Goal: Task Accomplishment & Management: Complete application form

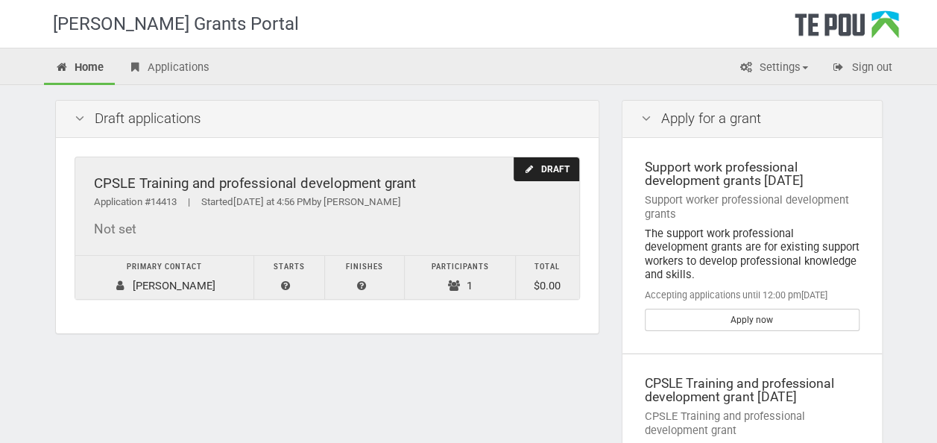
click at [276, 231] on div "Not set" at bounding box center [327, 229] width 466 height 16
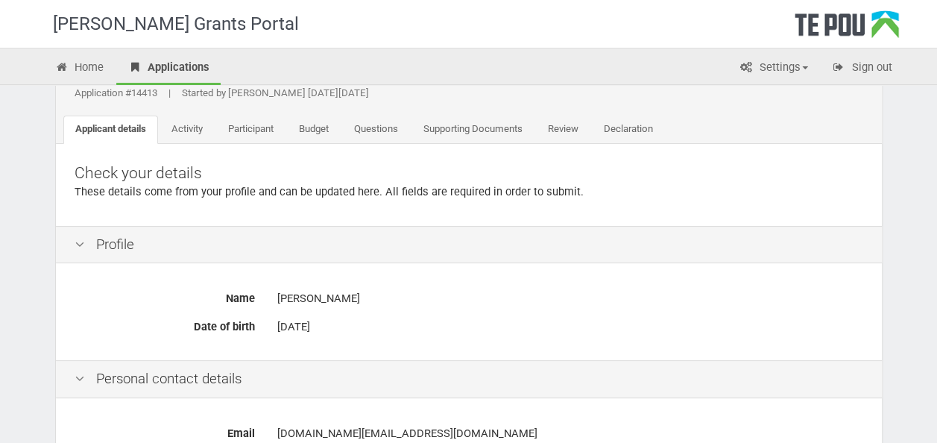
scroll to position [75, 0]
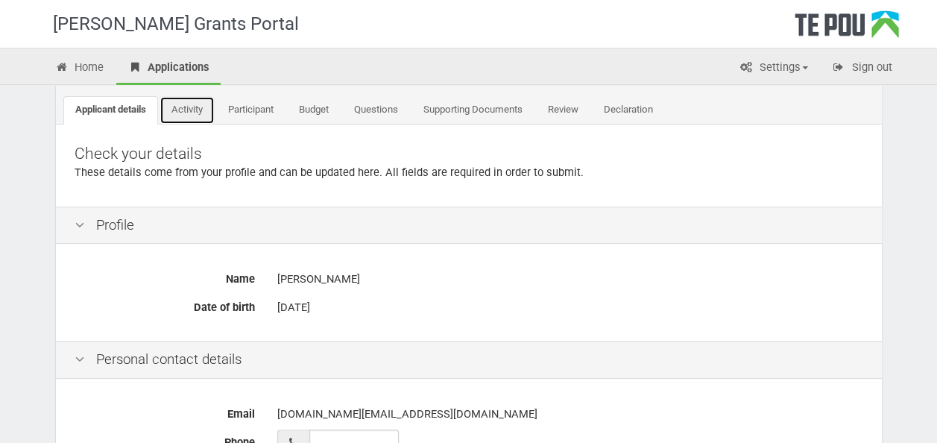
click at [192, 109] on link "Activity" at bounding box center [186, 110] width 55 height 28
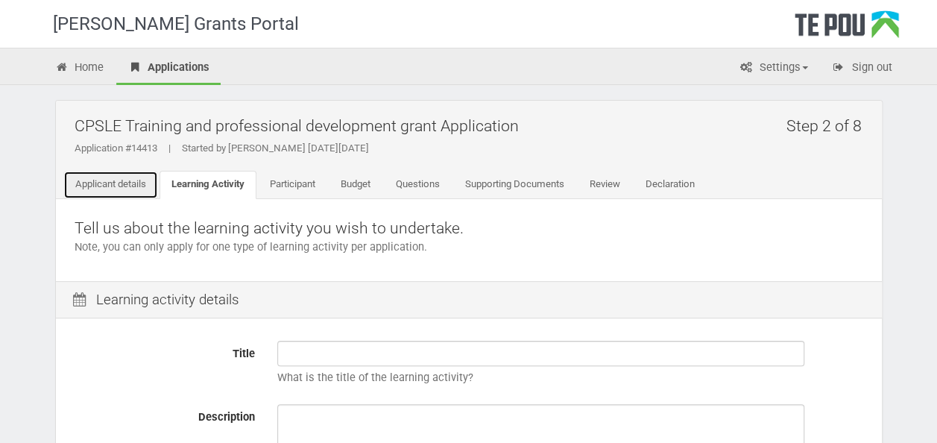
click at [73, 180] on link "Applicant details" at bounding box center [110, 185] width 95 height 28
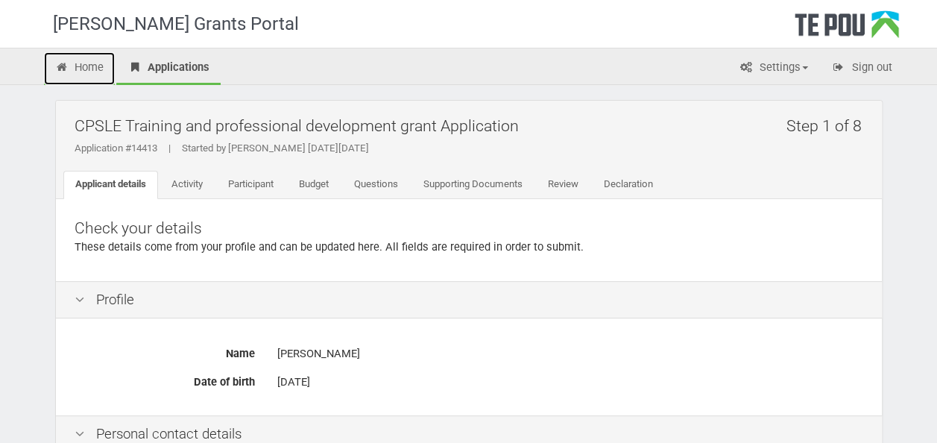
click at [100, 57] on link "Home" at bounding box center [80, 68] width 72 height 33
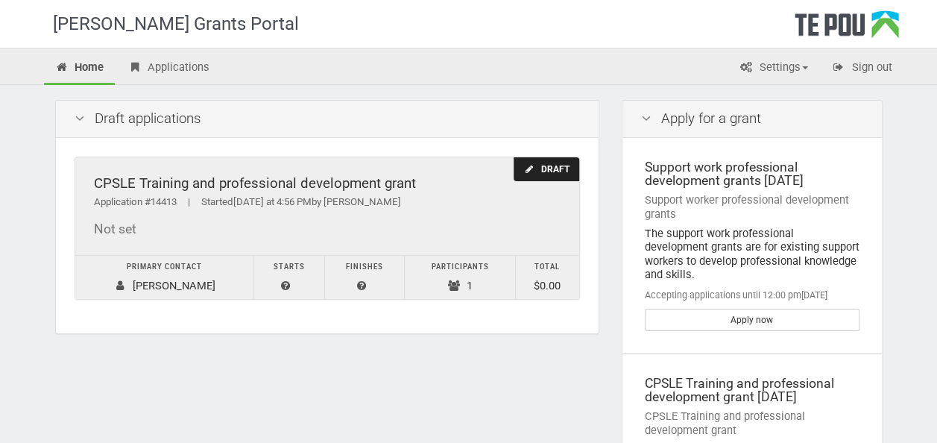
click at [300, 233] on div "Not set" at bounding box center [327, 229] width 466 height 16
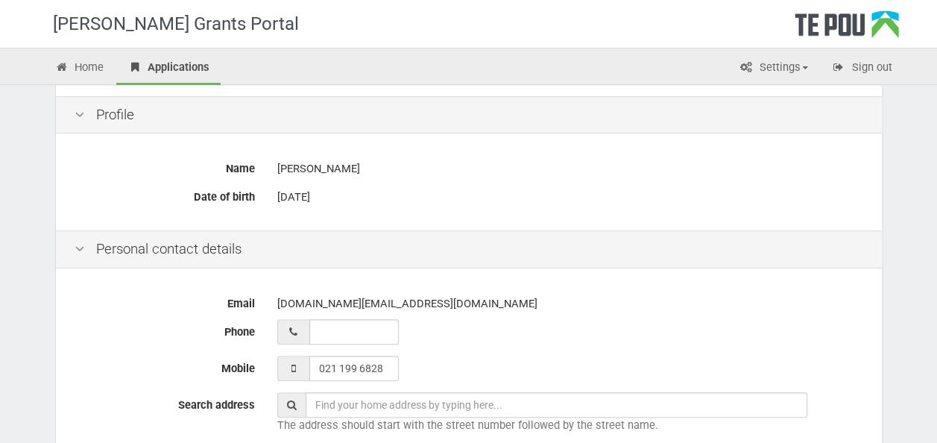
scroll to position [75, 0]
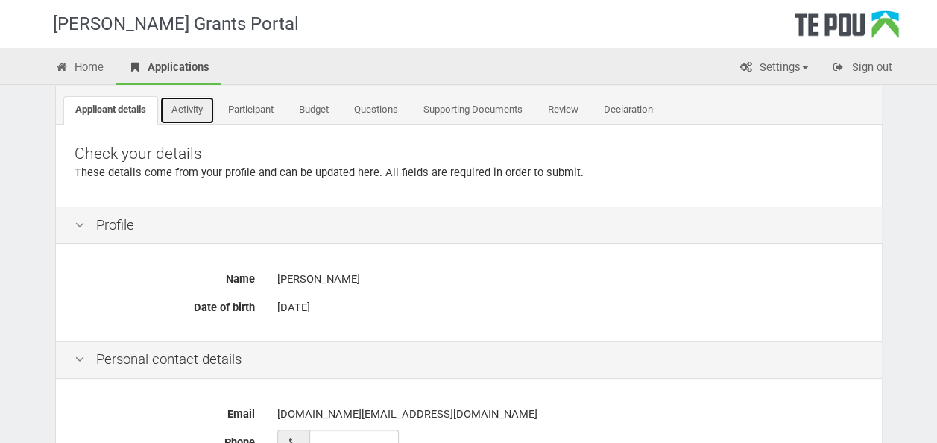
click at [175, 104] on link "Activity" at bounding box center [186, 110] width 55 height 28
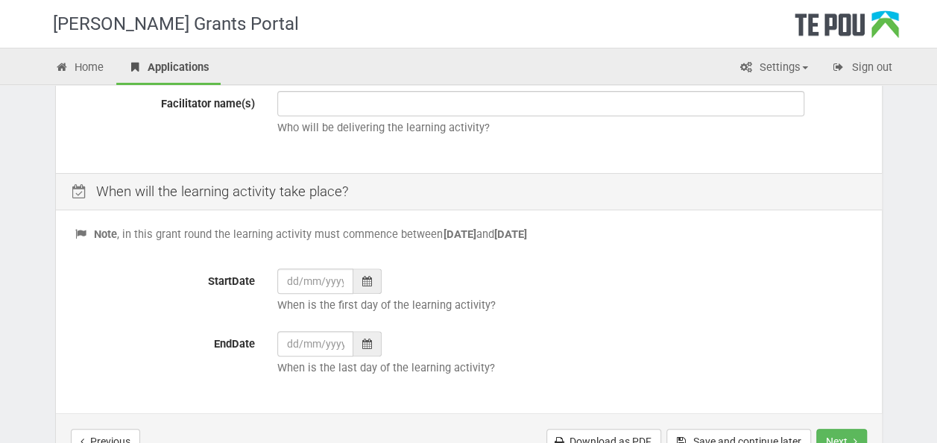
scroll to position [522, 0]
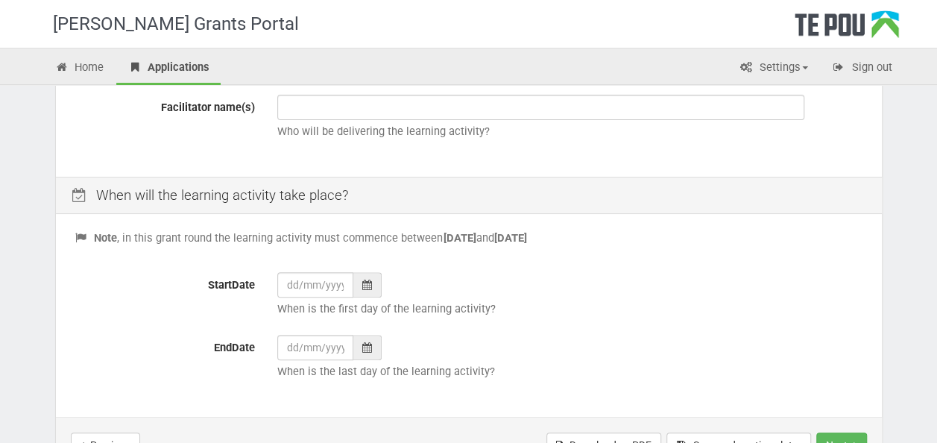
click at [358, 283] on div at bounding box center [367, 284] width 28 height 25
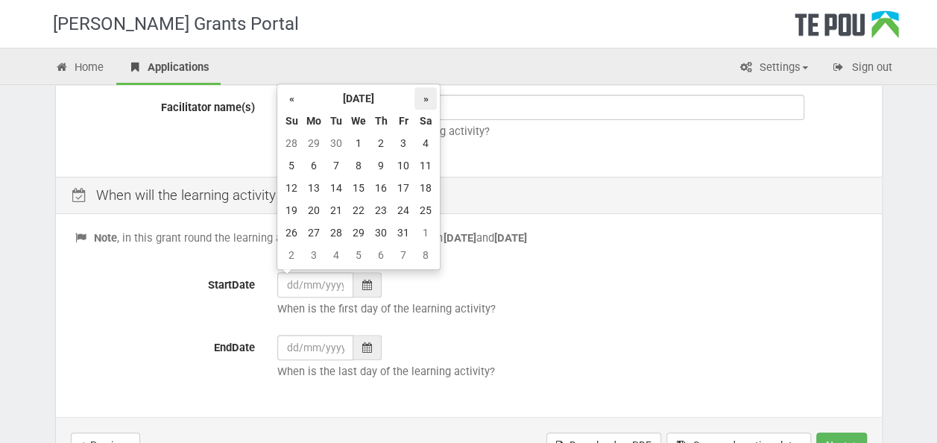
click at [419, 95] on th "»" at bounding box center [425, 98] width 22 height 22
click at [360, 156] on td "5" at bounding box center [358, 165] width 22 height 22
type input "05/11/2025"
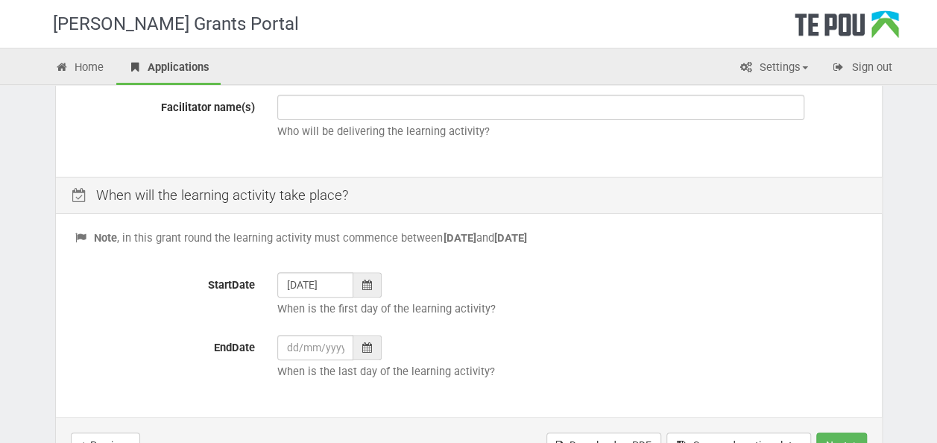
click at [356, 349] on div at bounding box center [367, 347] width 28 height 25
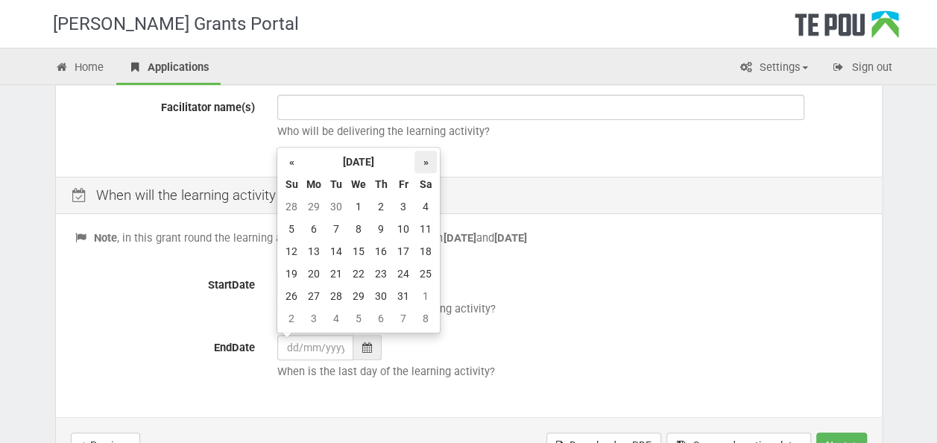
click at [423, 161] on th "»" at bounding box center [425, 161] width 22 height 22
click at [405, 228] on td "12" at bounding box center [403, 229] width 22 height 22
type input "12/12/2025"
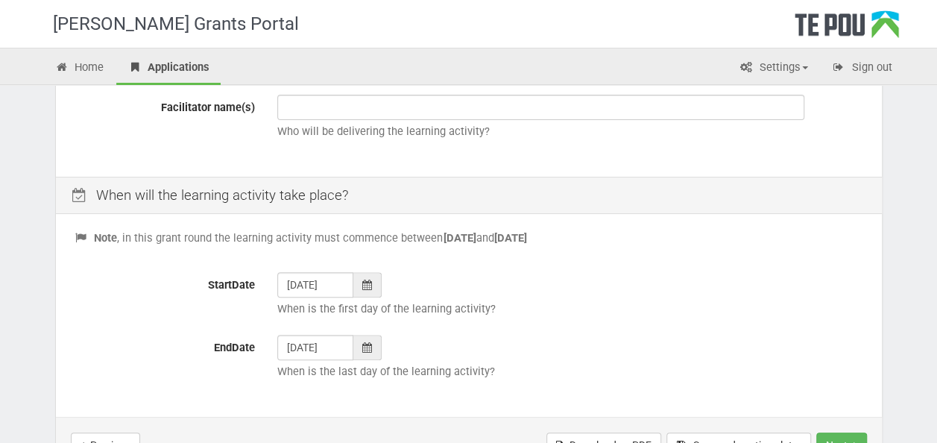
click at [463, 347] on div "12/12/2025 When is the last day of the learning activity?" at bounding box center [570, 361] width 608 height 52
click at [546, 267] on div "Note , in this grant round the learning activity must commence between 1 Novemb…" at bounding box center [469, 317] width 826 height 199
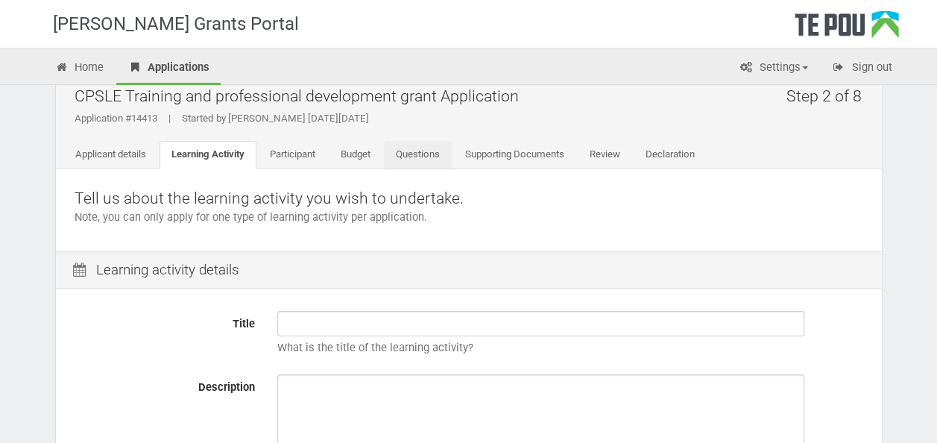
scroll to position [0, 0]
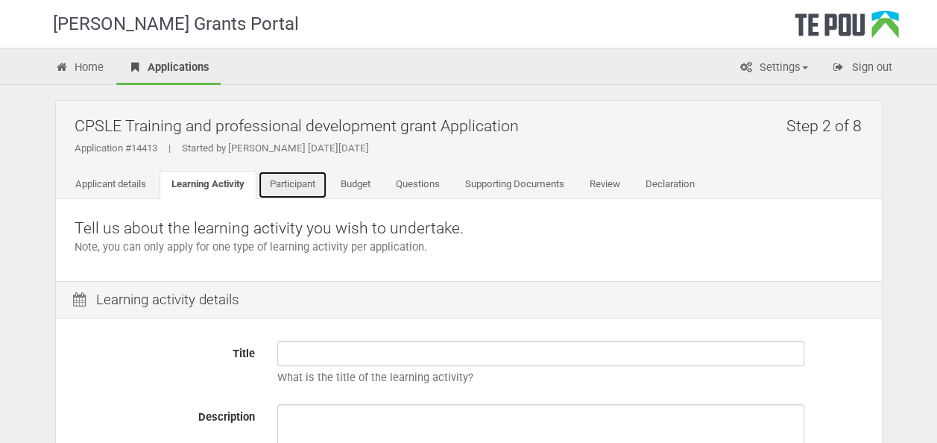
click at [298, 191] on link "Participant" at bounding box center [292, 185] width 69 height 28
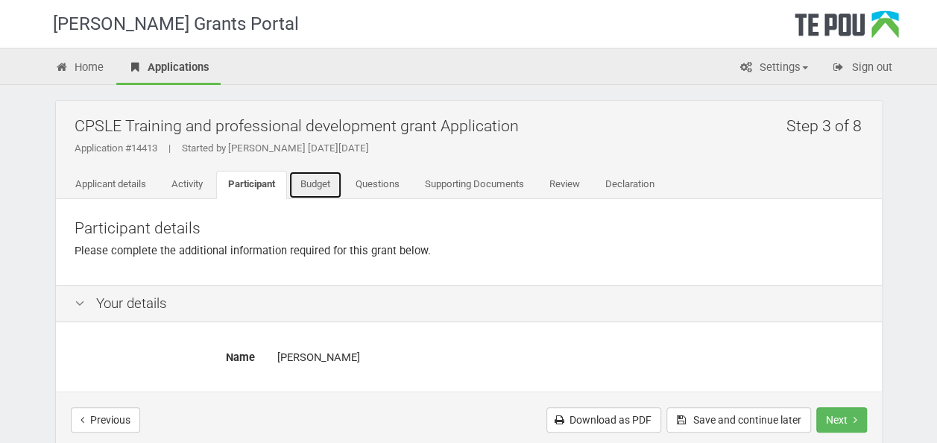
click at [311, 183] on link "Budget" at bounding box center [315, 185] width 54 height 28
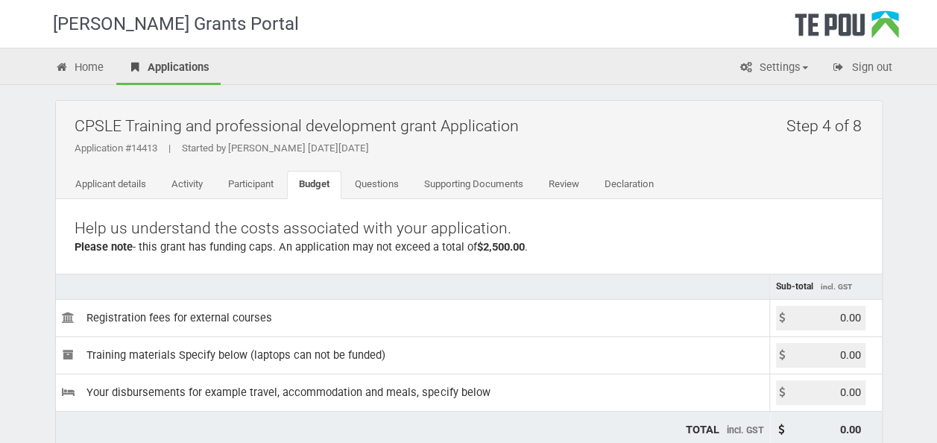
click at [809, 319] on input "0.00" at bounding box center [820, 317] width 89 height 25
drag, startPoint x: 814, startPoint y: 318, endPoint x: 916, endPoint y: 319, distance: 102.8
click at [916, 319] on div "[PERSON_NAME] Grants Portal Home Applications Settings Profile My account FAQs …" at bounding box center [468, 431] width 937 height 862
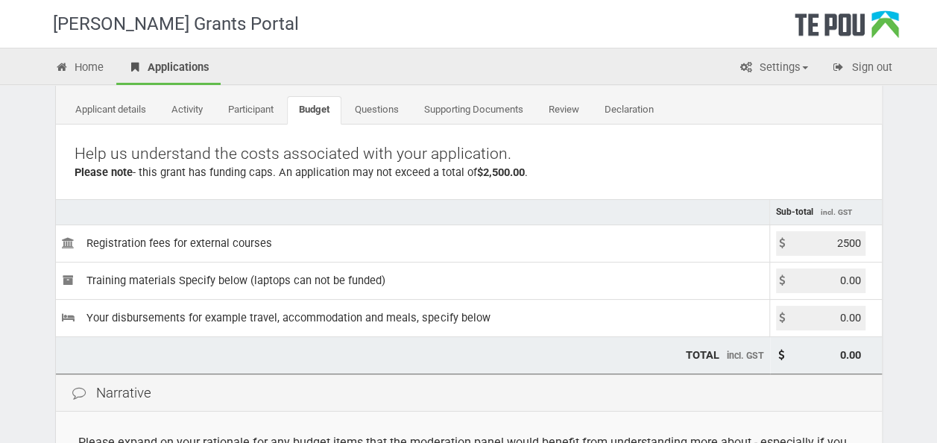
type input "2500.00"
type input "2,500.00"
click at [420, 351] on td "TOTAL incl. GST" at bounding box center [413, 354] width 714 height 37
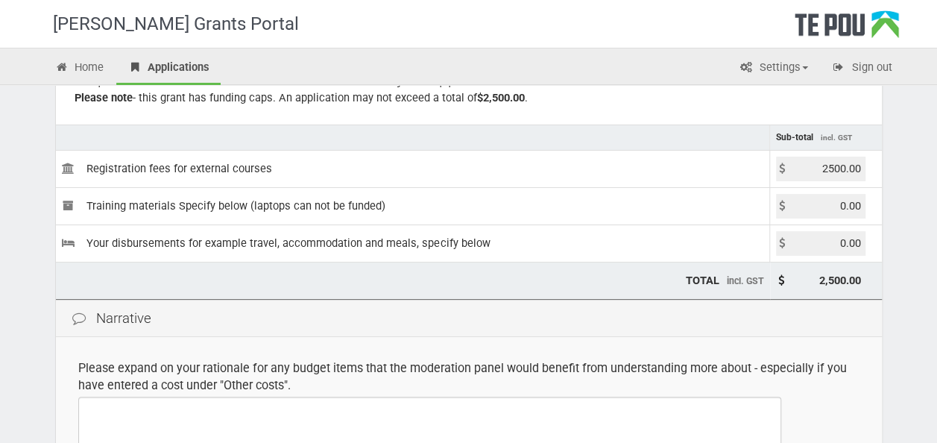
drag, startPoint x: 235, startPoint y: 375, endPoint x: 226, endPoint y: 377, distance: 9.1
click at [235, 377] on div "Please expand on your rationale for any budget items that the moderation panel …" at bounding box center [468, 376] width 781 height 34
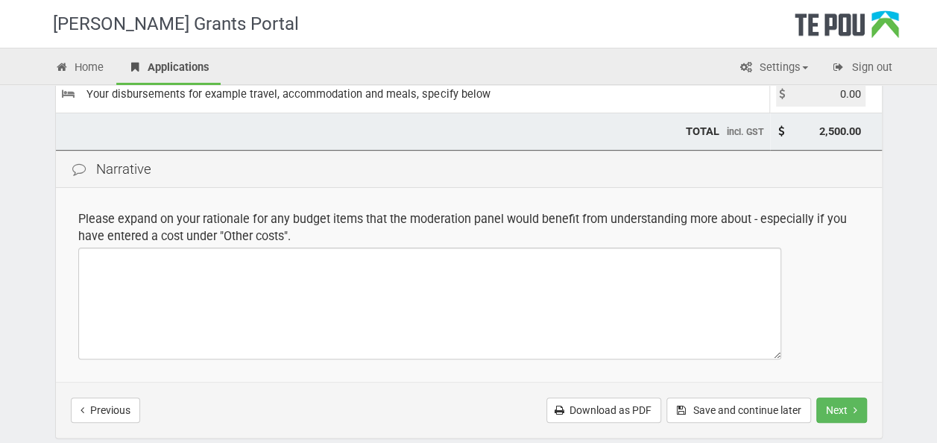
scroll to position [0, 0]
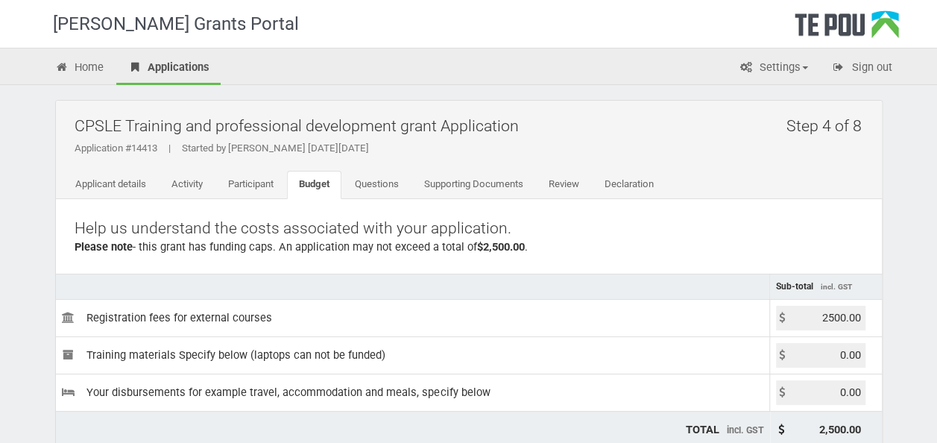
click at [412, 177] on li "Questions" at bounding box center [377, 185] width 69 height 28
click at [392, 178] on link "Questions" at bounding box center [377, 185] width 68 height 28
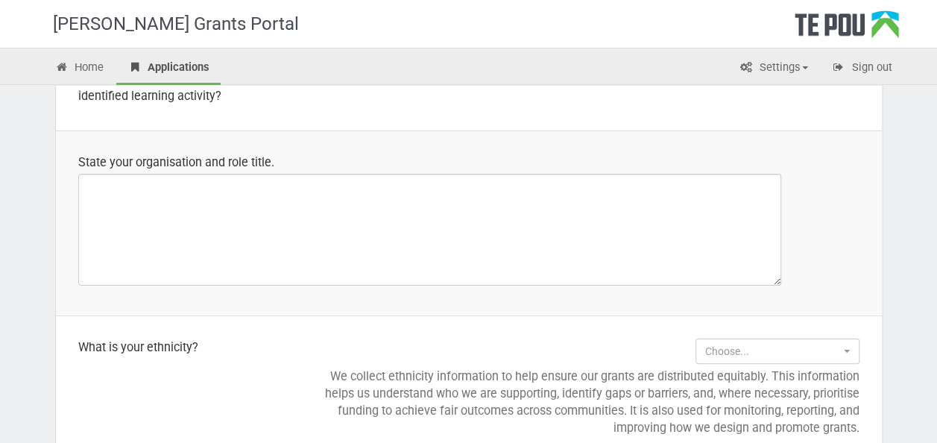
scroll to position [1341, 0]
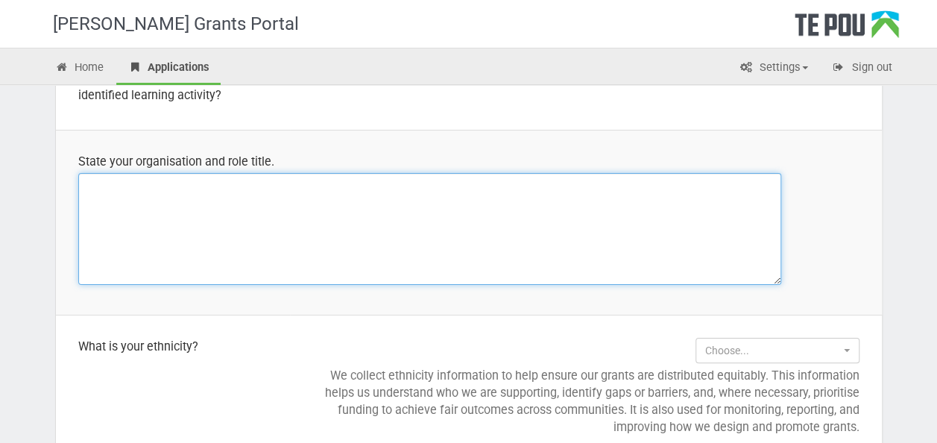
click at [381, 220] on textarea at bounding box center [429, 229] width 703 height 112
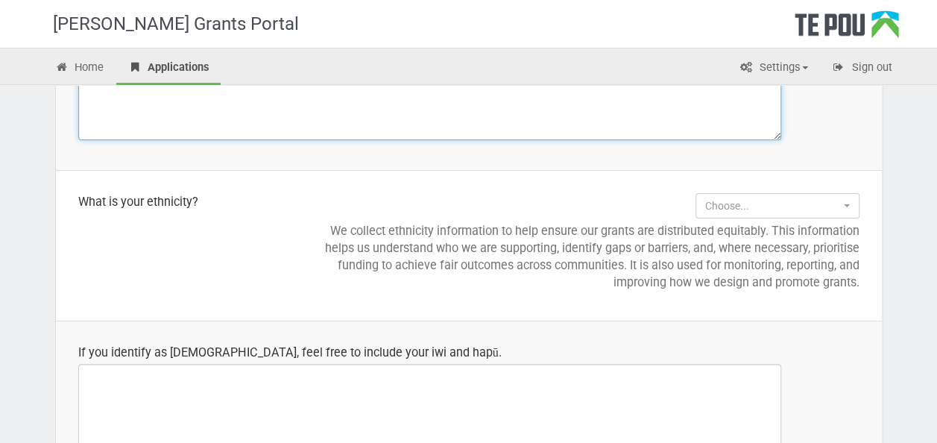
scroll to position [1490, 0]
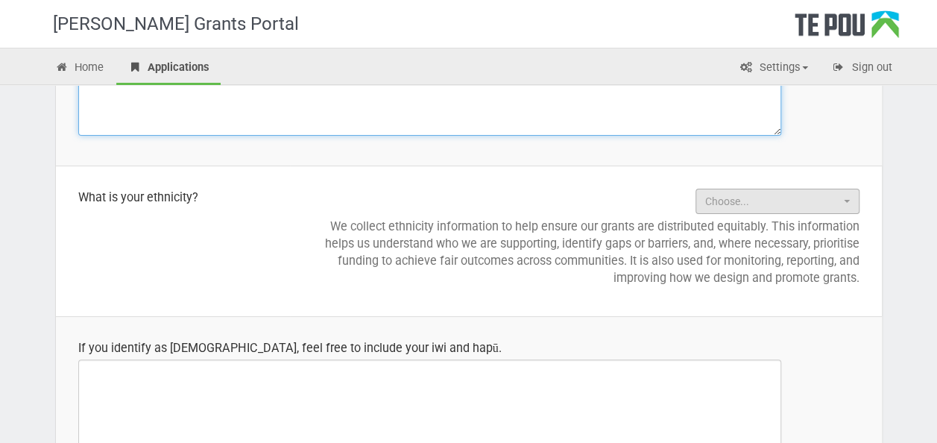
type textarea "Asian family services child and youth peer support worker"
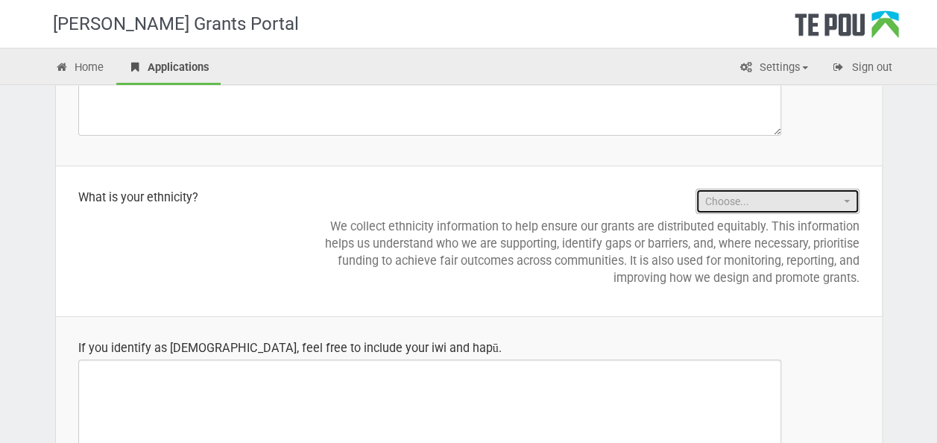
click at [714, 194] on span "Choose..." at bounding box center [772, 201] width 135 height 15
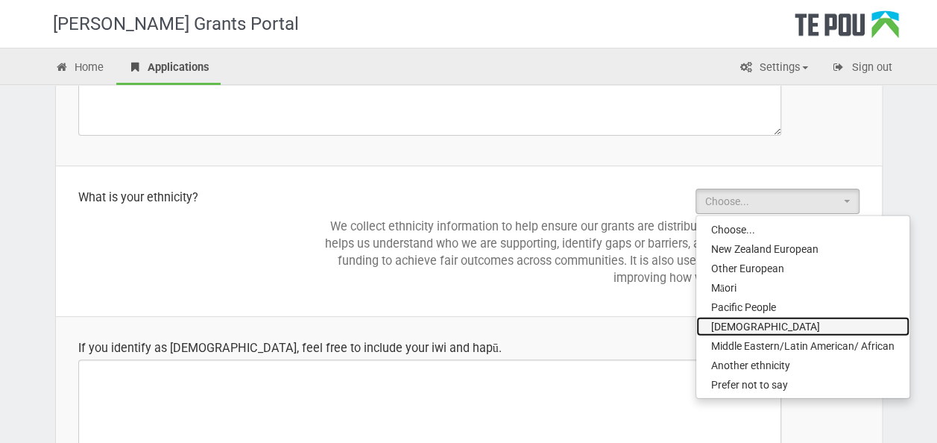
click at [760, 317] on link "Asian" at bounding box center [802, 326] width 213 height 19
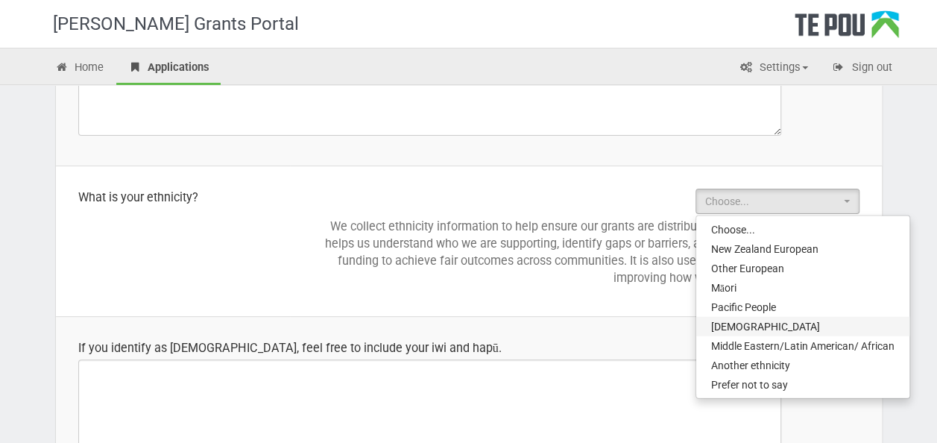
select select "Asian"
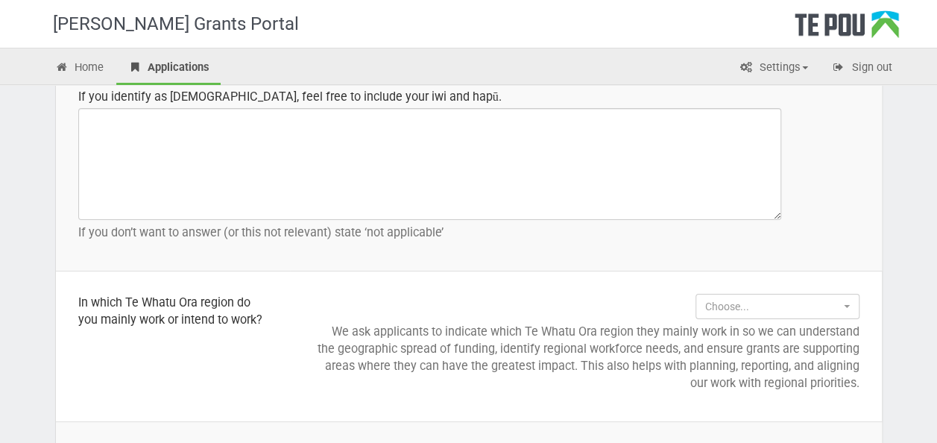
scroll to position [1788, 0]
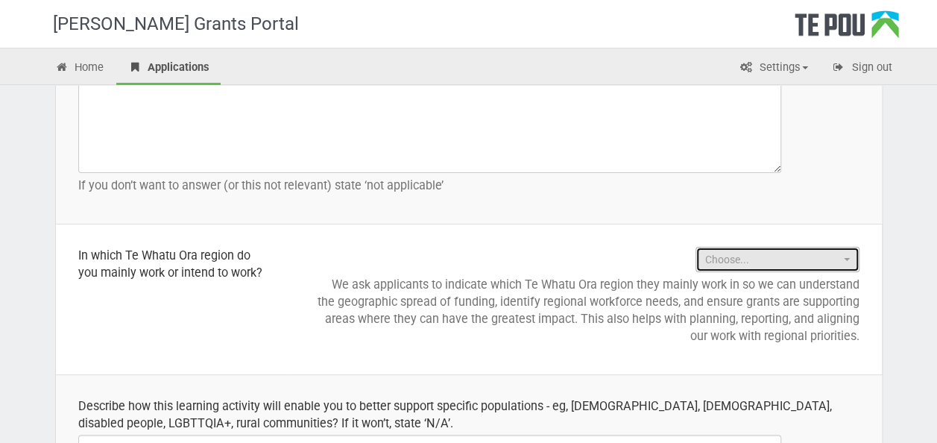
click at [764, 262] on span "Choose..." at bounding box center [772, 259] width 135 height 15
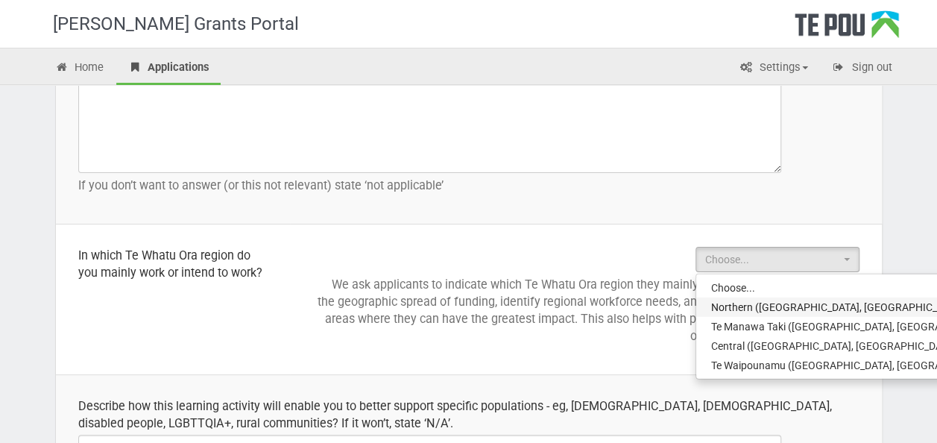
select select "Northern (Northland, Auckland, Waitematā and Counties Manukau)"
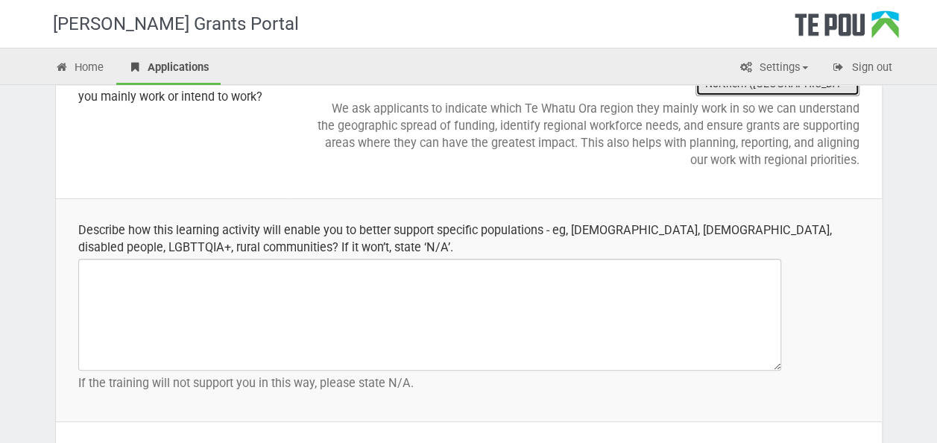
scroll to position [2012, 0]
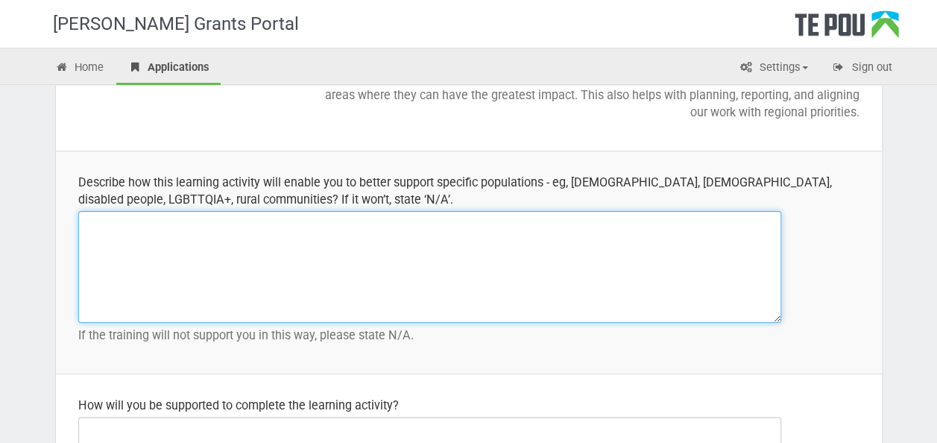
click at [262, 247] on textarea at bounding box center [429, 267] width 703 height 112
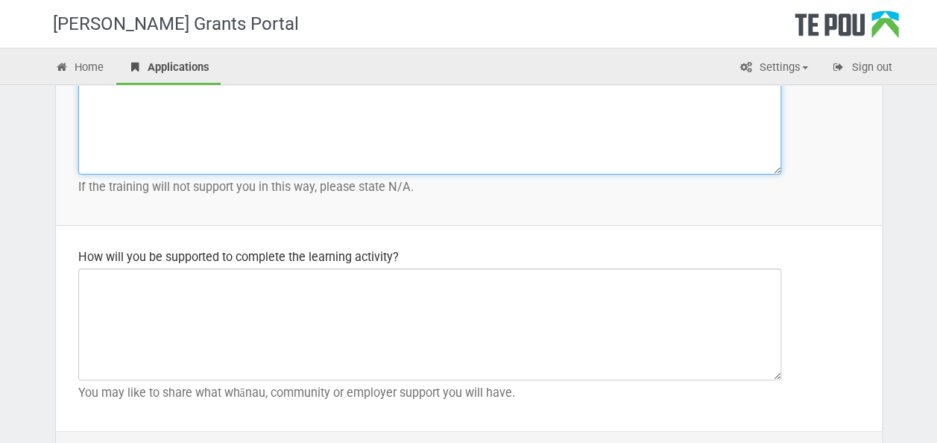
scroll to position [2161, 0]
type textarea "N?A"
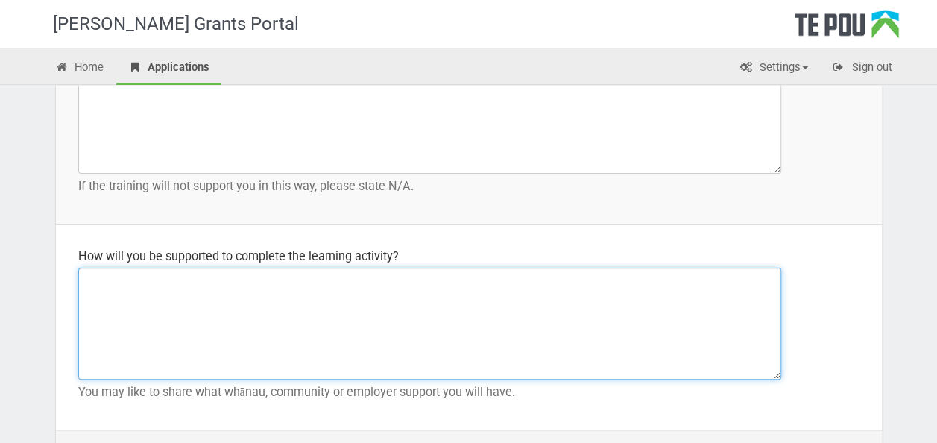
click at [130, 273] on textarea at bounding box center [429, 323] width 703 height 112
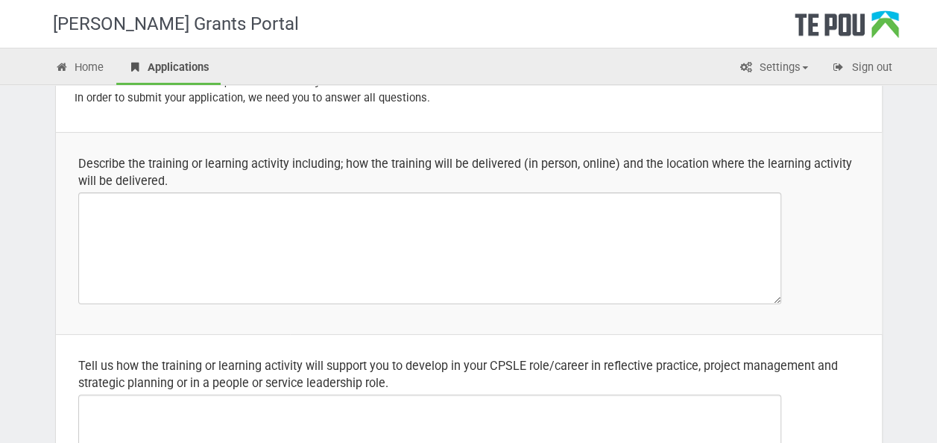
scroll to position [0, 0]
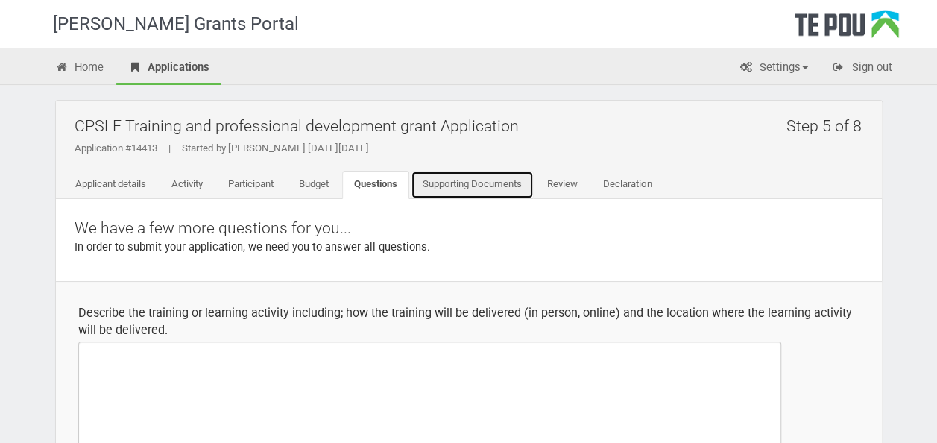
click at [463, 188] on link "Supporting Documents" at bounding box center [472, 185] width 123 height 28
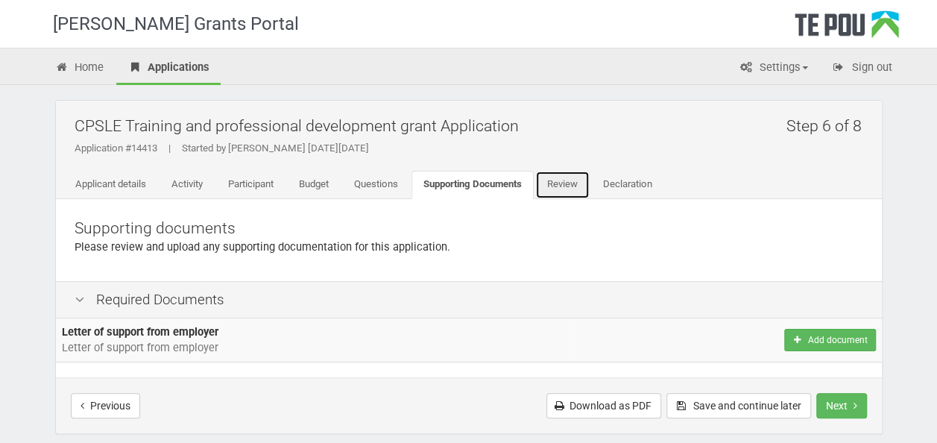
click at [557, 176] on link "Review" at bounding box center [562, 185] width 54 height 28
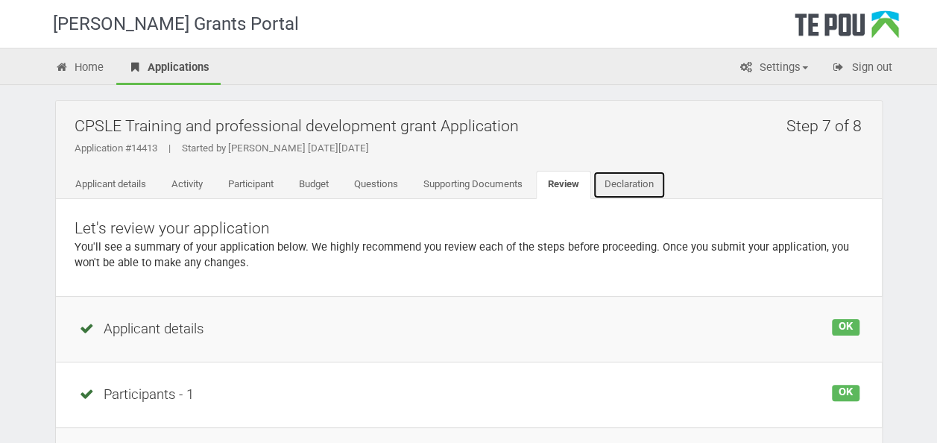
click at [613, 179] on link "Declaration" at bounding box center [628, 185] width 73 height 28
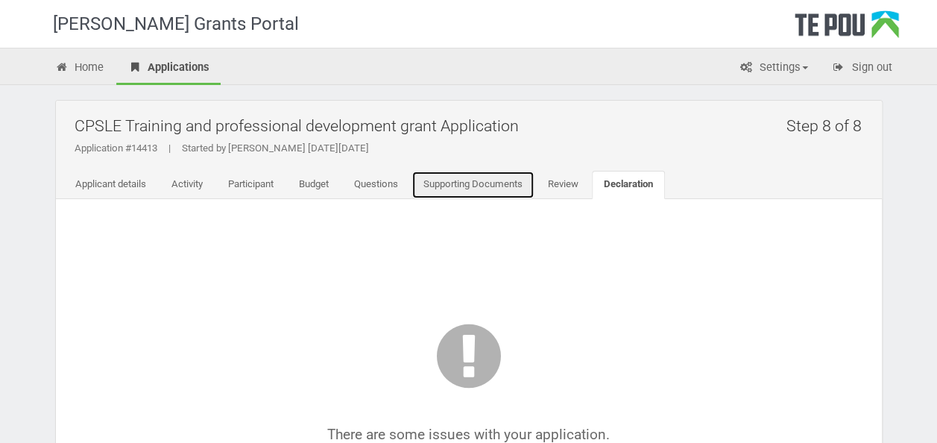
click at [484, 189] on link "Supporting Documents" at bounding box center [472, 185] width 123 height 28
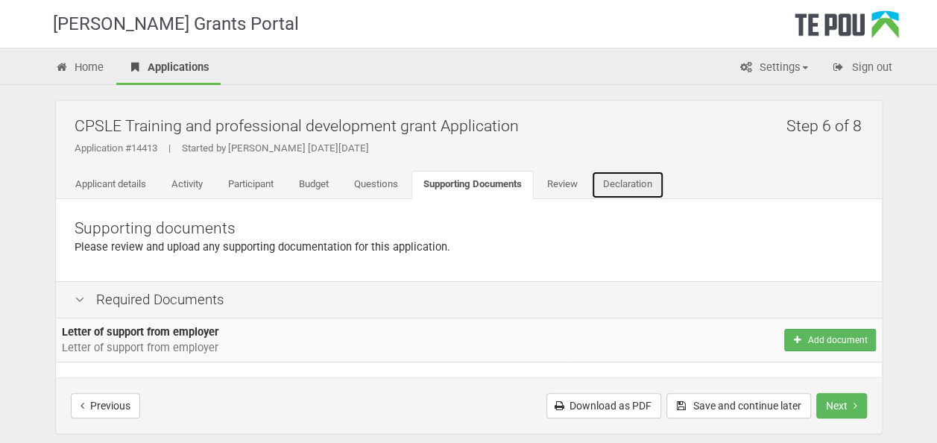
click at [628, 191] on link "Declaration" at bounding box center [627, 185] width 73 height 28
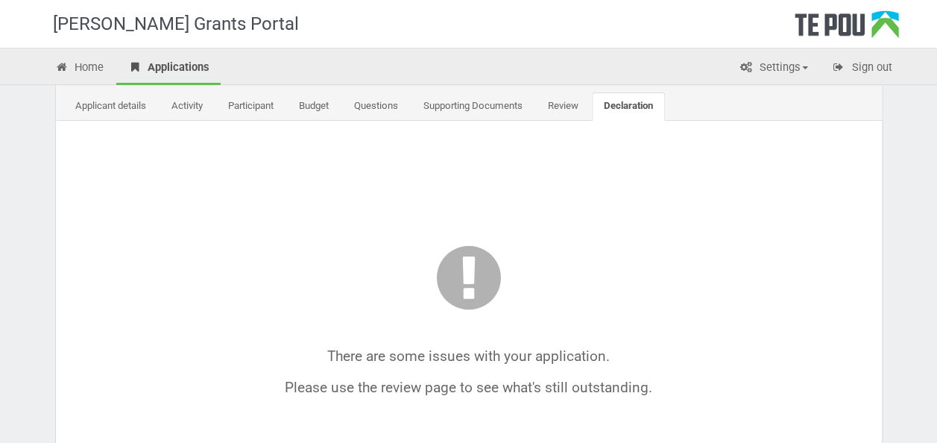
scroll to position [75, 0]
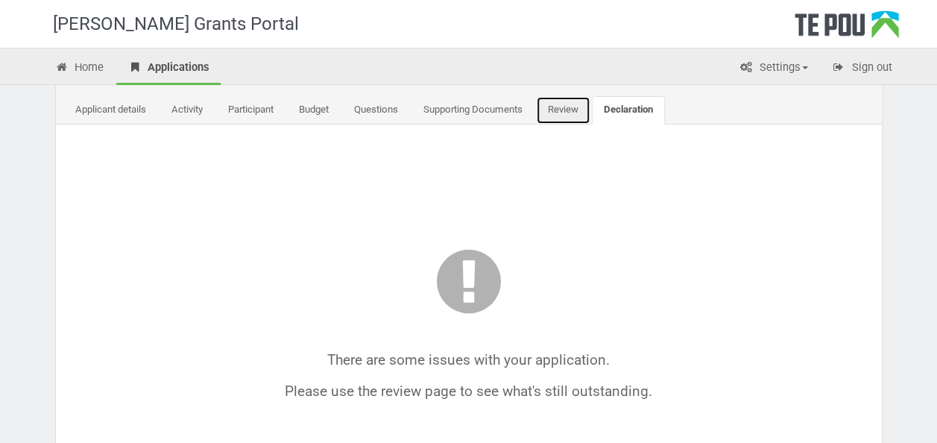
click at [573, 103] on link "Review" at bounding box center [563, 110] width 54 height 28
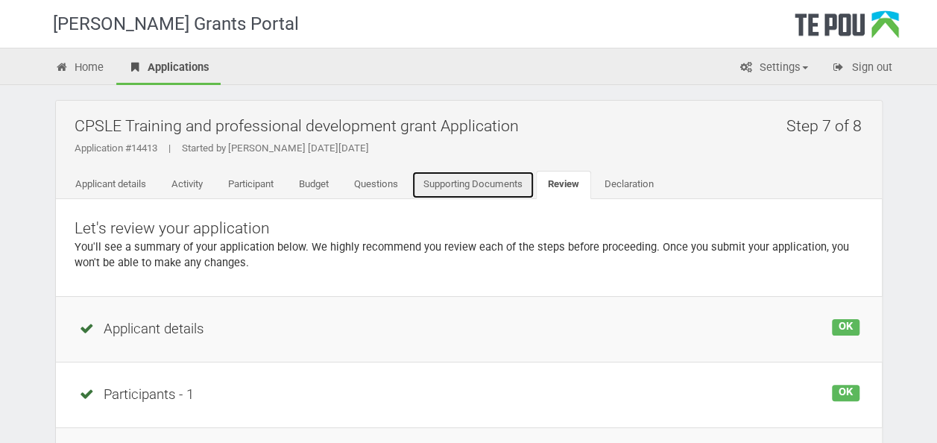
click at [502, 188] on link "Supporting Documents" at bounding box center [472, 185] width 123 height 28
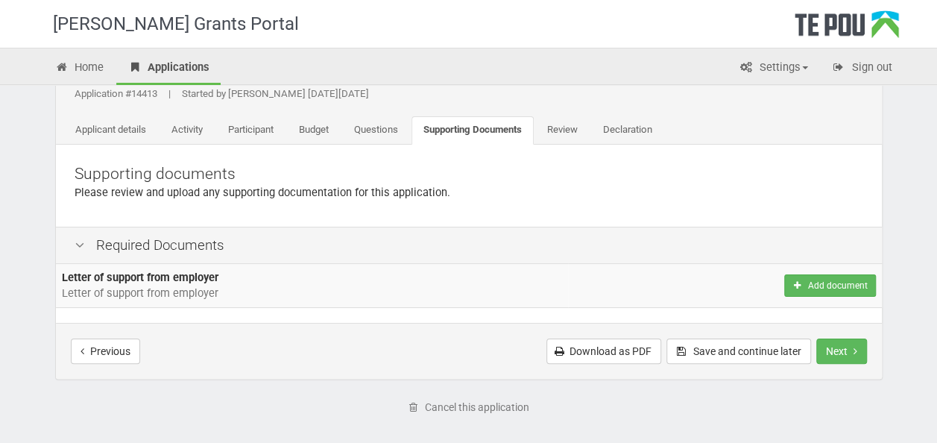
scroll to position [115, 0]
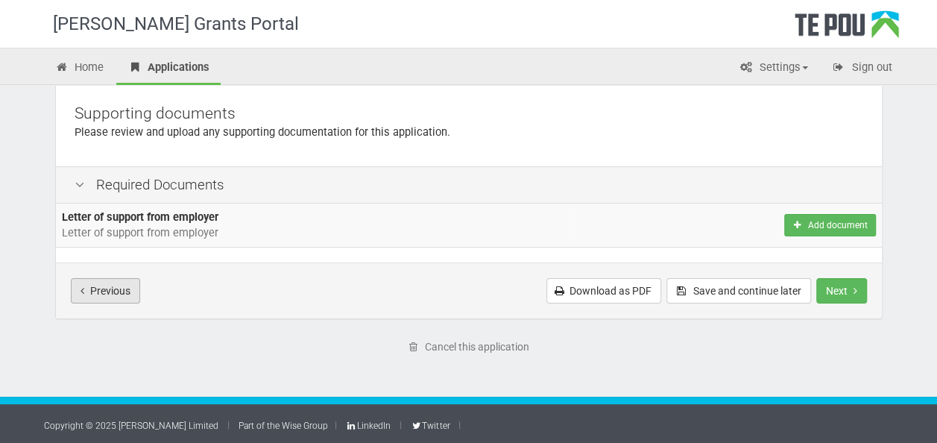
click at [114, 301] on button "Previous" at bounding box center [105, 290] width 69 height 25
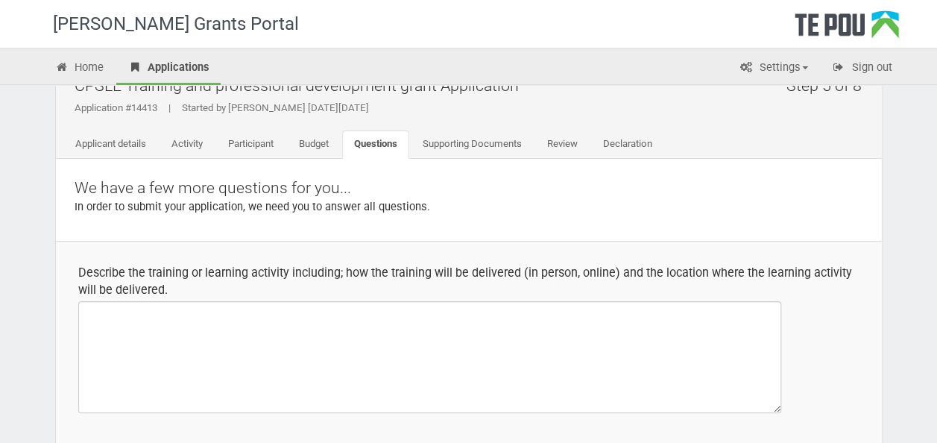
scroll to position [75, 0]
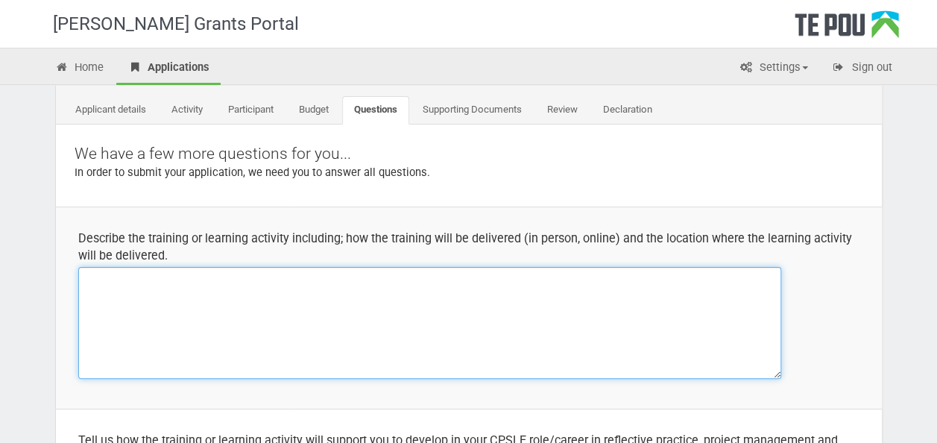
click at [302, 278] on textarea at bounding box center [429, 323] width 703 height 112
type textarea "i"
type textarea "U"
drag, startPoint x: 206, startPoint y: 277, endPoint x: 105, endPoint y: 280, distance: 101.4
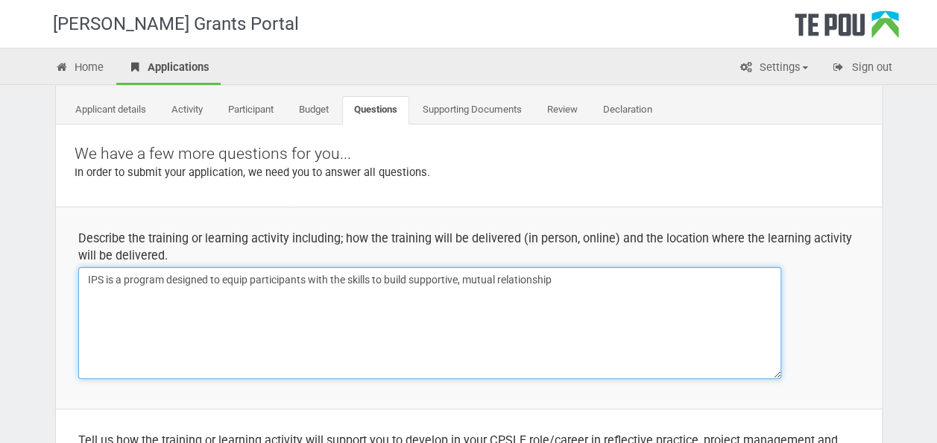
click at [105, 280] on textarea "IPS is a program designed to equip participants with the skills to build suppor…" at bounding box center [429, 323] width 703 height 112
click at [167, 280] on textarea "IPS focused on to equip participants with the skills to build supportive, mutua…" at bounding box center [429, 323] width 703 height 112
click at [185, 277] on textarea "IPS focused on equip participants with the skills to build supportive, mutual r…" at bounding box center [429, 323] width 703 height 112
click at [143, 281] on textarea "IPS focused on equipping participants with the skills to build supportive, mutu…" at bounding box center [429, 323] width 703 height 112
click at [546, 276] on textarea "IPS focuses on equipping participants with the skills to build supportive, mutu…" at bounding box center [429, 323] width 703 height 112
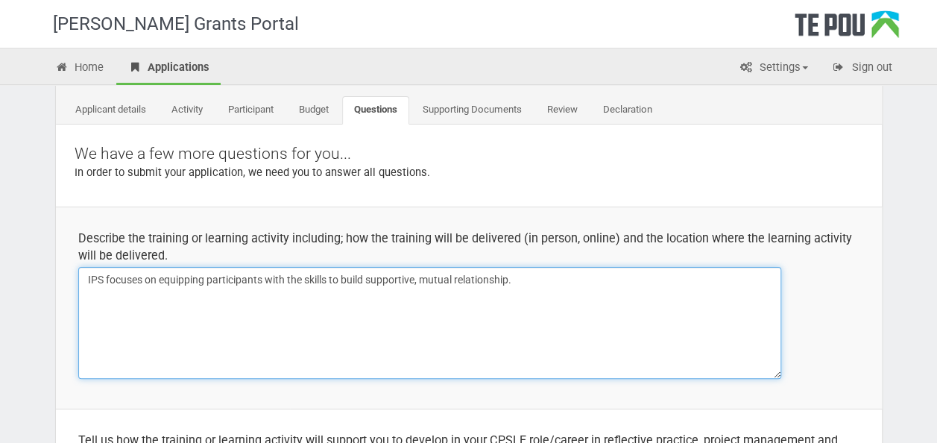
drag, startPoint x: 142, startPoint y: 279, endPoint x: 106, endPoint y: 282, distance: 36.6
click at [106, 282] on textarea "IPS focuses on equipping participants with the skills to build supportive, mutu…" at bounding box center [429, 323] width 703 height 112
click at [563, 280] on textarea "IPS focuses on equipping participants with the skills to build supportive, mutu…" at bounding box center [429, 323] width 703 height 112
click at [510, 284] on textarea "IPS focuses on equipping participants with the skills to build supportive, mutu…" at bounding box center [429, 323] width 703 height 112
click at [612, 289] on textarea "IPS focuses on equipping participants with the skills to build supportive, mutu…" at bounding box center [429, 323] width 703 height 112
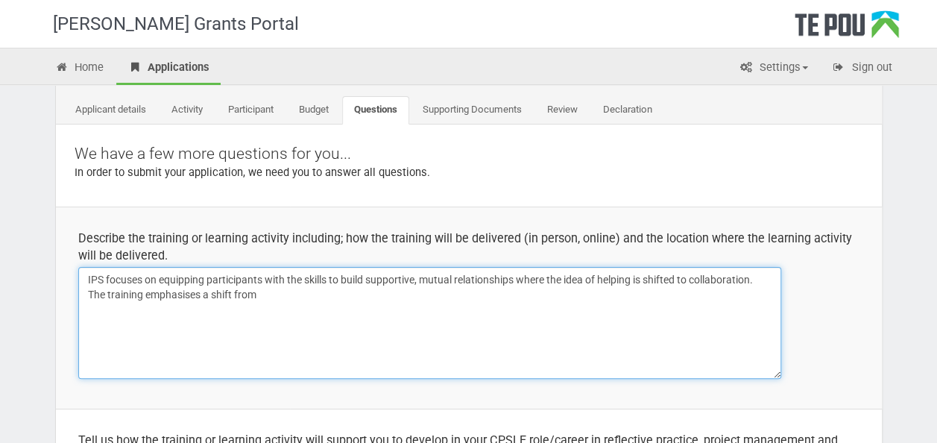
click at [566, 289] on textarea "IPS focuses on equipping participants with the skills to build supportive, mutu…" at bounding box center [429, 323] width 703 height 112
click at [504, 297] on textarea "IPS focuses on equipping participants with the skills to build supportive, mutu…" at bounding box center [429, 323] width 703 height 112
drag, startPoint x: 499, startPoint y: 297, endPoint x: 150, endPoint y: 300, distance: 348.7
click at [147, 298] on textarea "IPS focuses on equipping participants with the skills to build supportive, mutu…" at bounding box center [429, 323] width 703 height 112
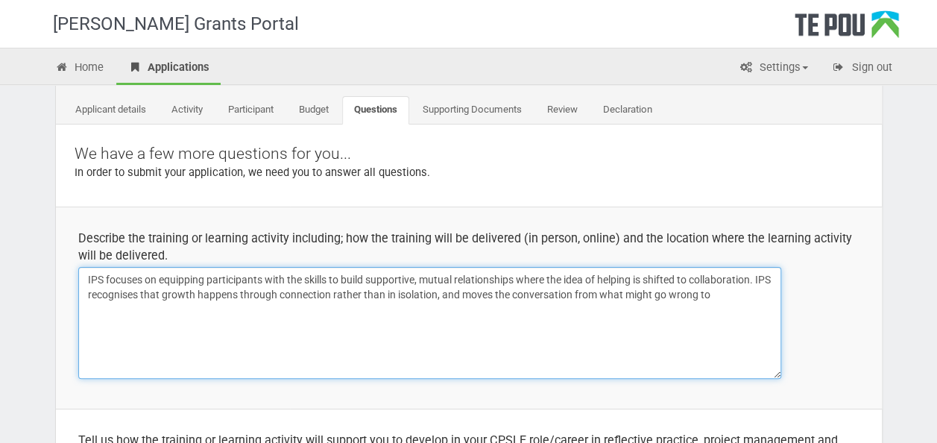
click at [587, 293] on textarea "IPS focuses on equipping participants with the skills to build supportive, mutu…" at bounding box center [429, 323] width 703 height 112
click at [590, 290] on textarea "IPS focuses on equipping participants with the skills to build supportive, mutu…" at bounding box center [429, 323] width 703 height 112
click at [733, 300] on textarea "IPS focuses on equipping participants with the skills to build supportive, mutu…" at bounding box center [429, 323] width 703 height 112
drag, startPoint x: 725, startPoint y: 295, endPoint x: 767, endPoint y: 291, distance: 42.0
click at [767, 291] on textarea "IPS focuses on equipping participants with the skills to build supportive, mutu…" at bounding box center [429, 323] width 703 height 112
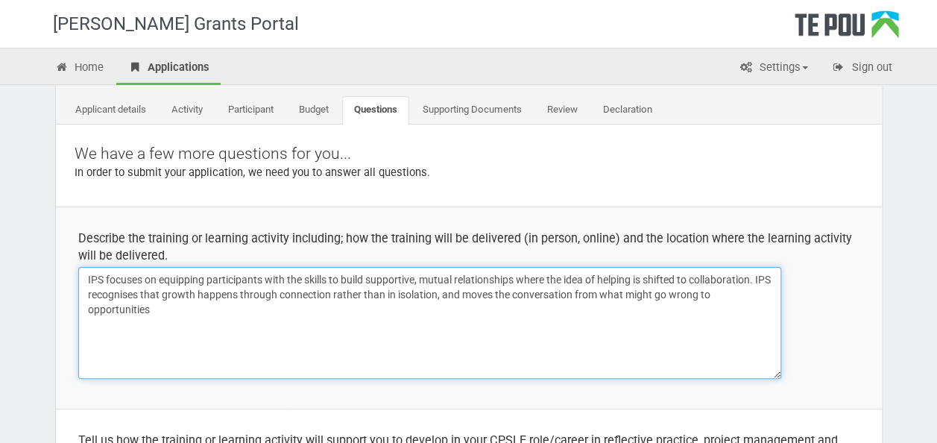
click at [709, 324] on textarea "IPS focuses on equipping participants with the skills to build supportive, mutu…" at bounding box center [429, 323] width 703 height 112
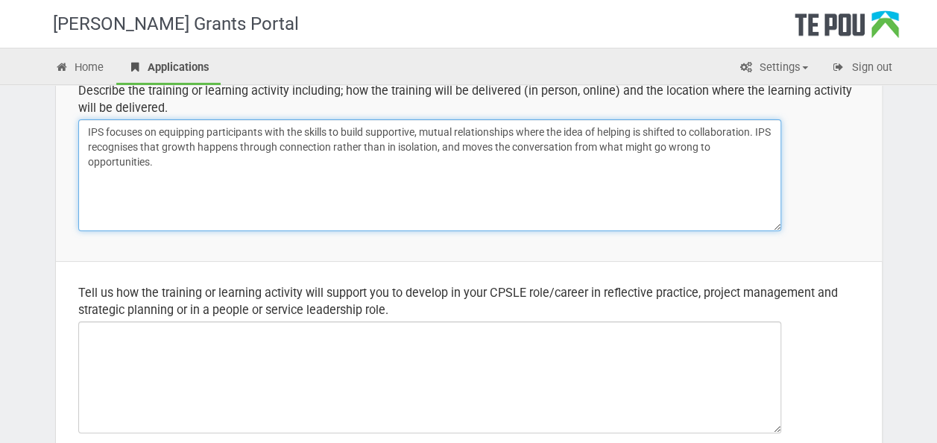
scroll to position [224, 0]
click at [273, 155] on textarea "IPS focuses on equipping participants with the skills to build supportive, mutu…" at bounding box center [429, 174] width 703 height 112
click at [280, 171] on textarea "IPS focuses on equipping participants with the skills to build supportive, mutu…" at bounding box center [429, 174] width 703 height 112
click at [279, 182] on textarea "IPS focuses on equipping participants with the skills to build supportive, mutu…" at bounding box center [429, 174] width 703 height 112
type textarea "IPS focuses on equipping participants with the skills to build supportive, mutu…"
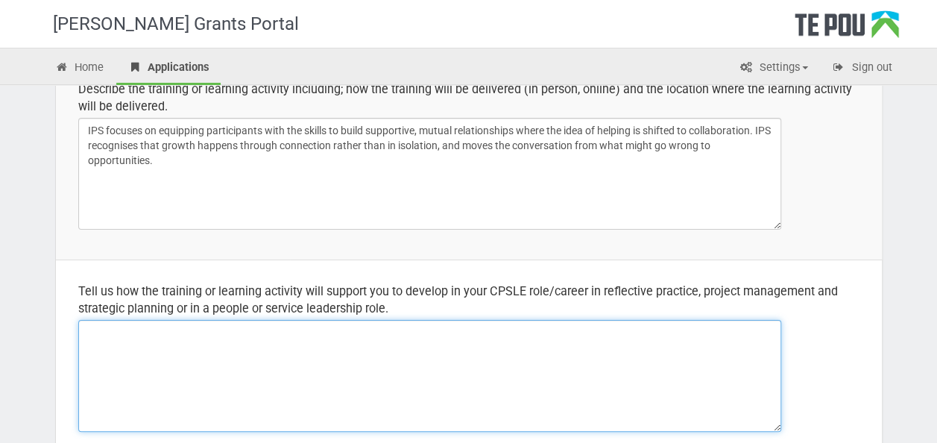
click at [240, 334] on textarea at bounding box center [429, 376] width 703 height 112
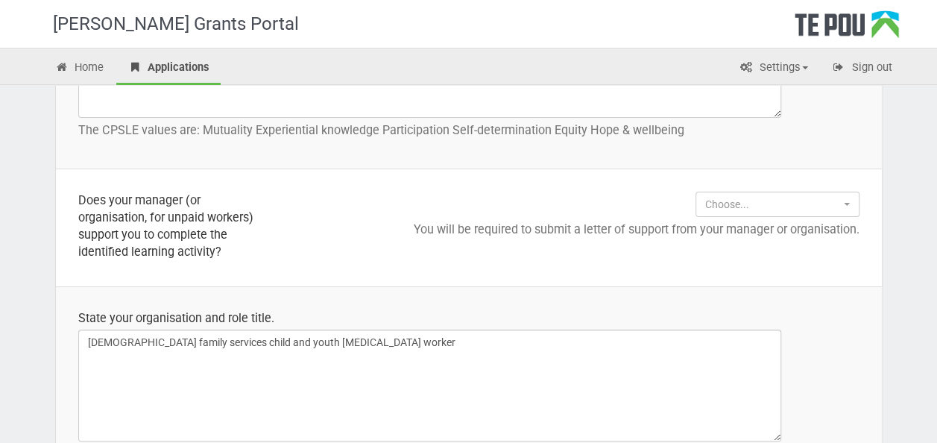
scroll to position [1192, 0]
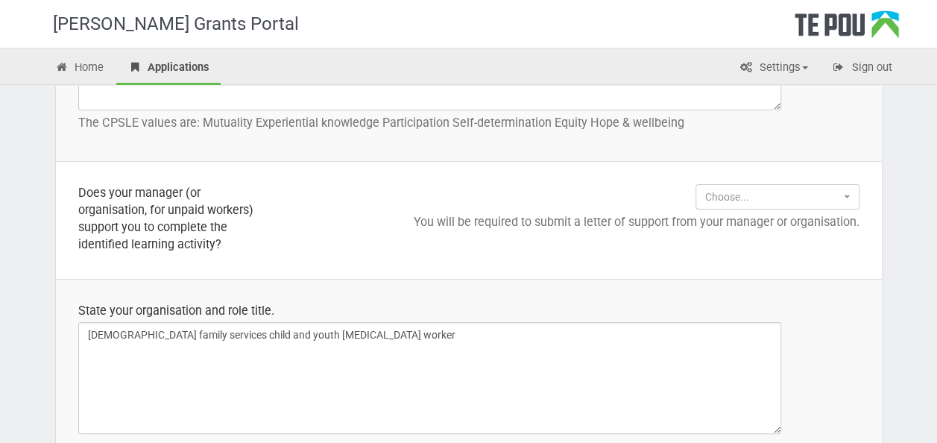
click at [796, 213] on p "You will be required to submit a letter of support from your manager or organis…" at bounding box center [585, 221] width 547 height 17
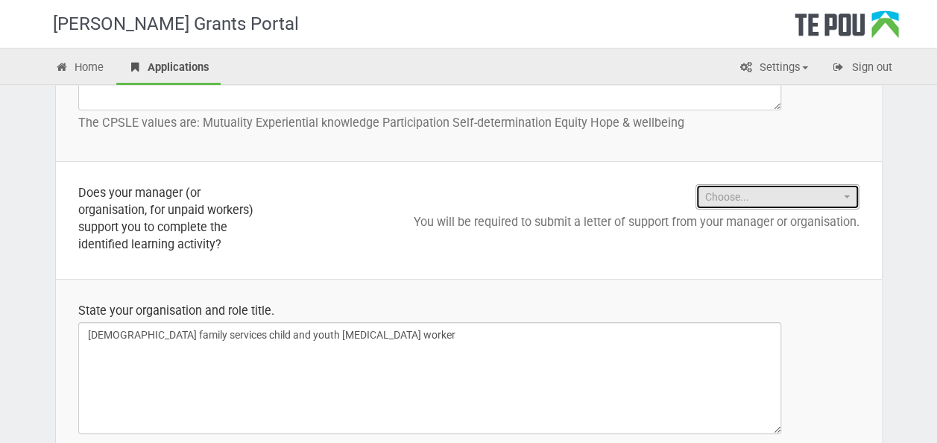
click at [791, 204] on button "Choose..." at bounding box center [777, 196] width 164 height 25
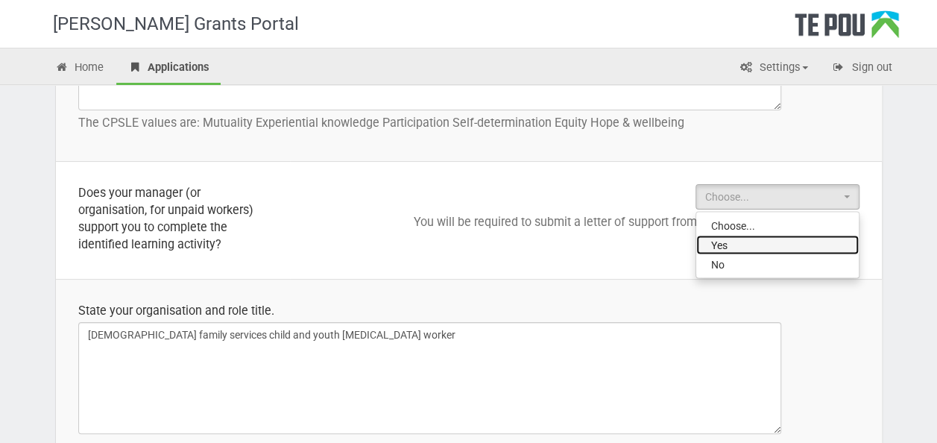
click at [774, 235] on link "Yes" at bounding box center [777, 244] width 162 height 19
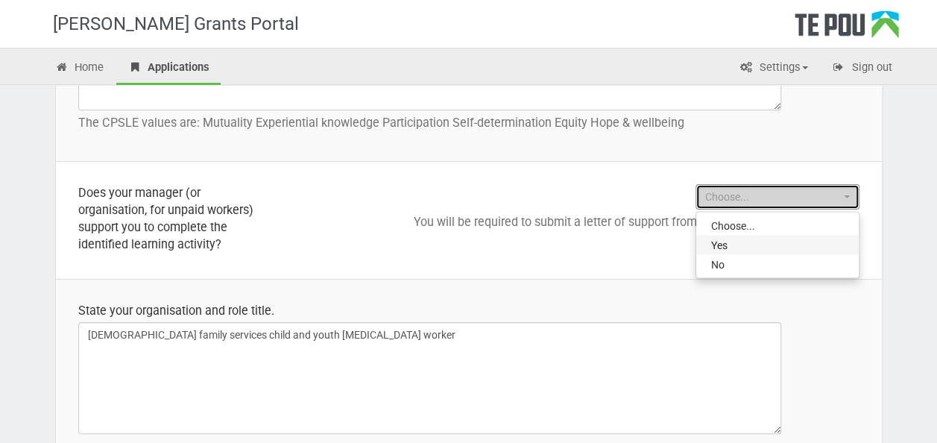
select select "Yes"
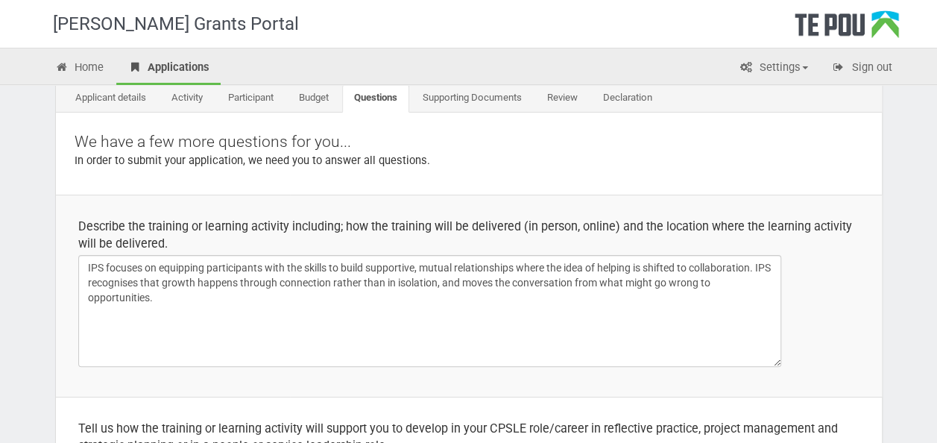
scroll to position [75, 0]
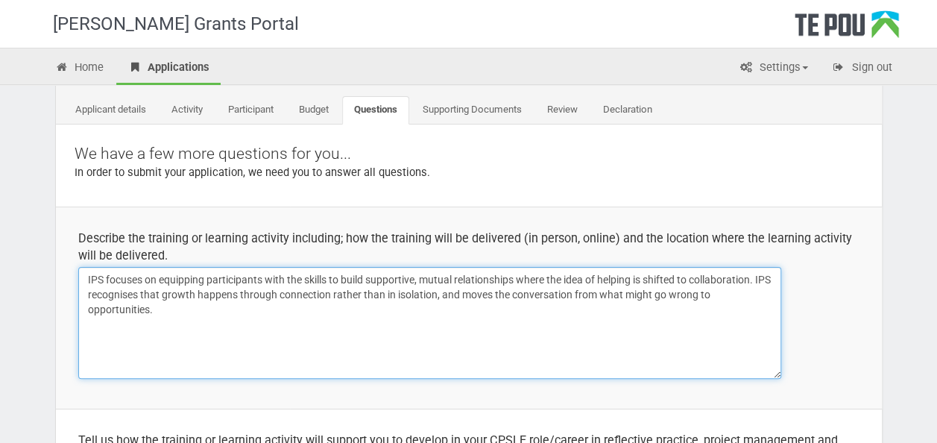
click at [399, 311] on textarea "IPS focuses on equipping participants with the skills to build supportive, mutu…" at bounding box center [429, 323] width 703 height 112
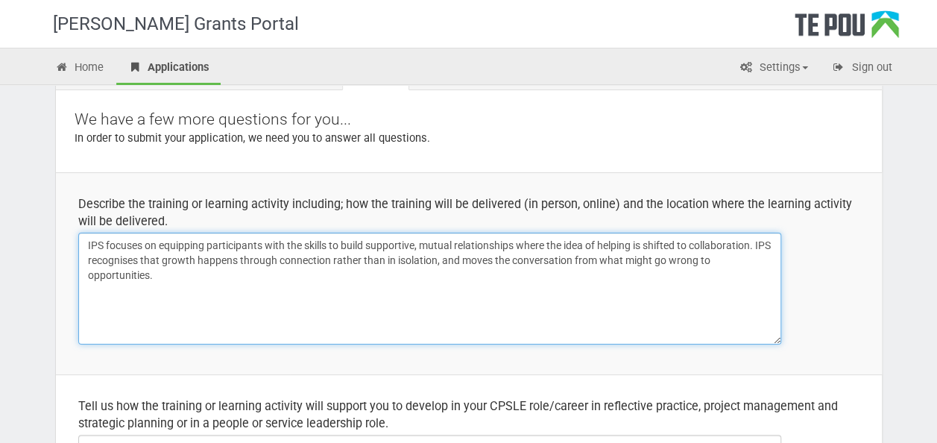
scroll to position [149, 0]
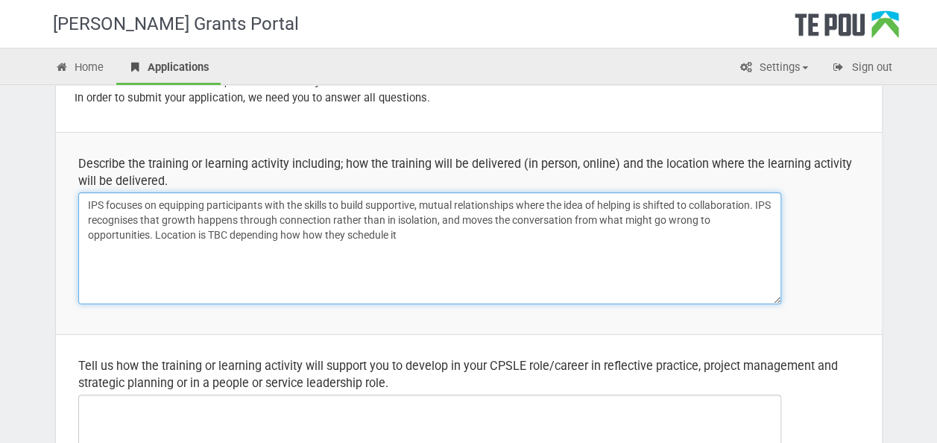
click at [301, 235] on textarea "IPS focuses on equipping participants with the skills to build supportive, mutu…" at bounding box center [429, 248] width 703 height 112
drag, startPoint x: 541, startPoint y: 231, endPoint x: 532, endPoint y: 232, distance: 9.1
click at [539, 231] on textarea "IPS focuses on equipping participants with the skills to build supportive, mutu…" at bounding box center [429, 248] width 703 height 112
type textarea "IPS focuses on equipping participants with the skills to build supportive, mutu…"
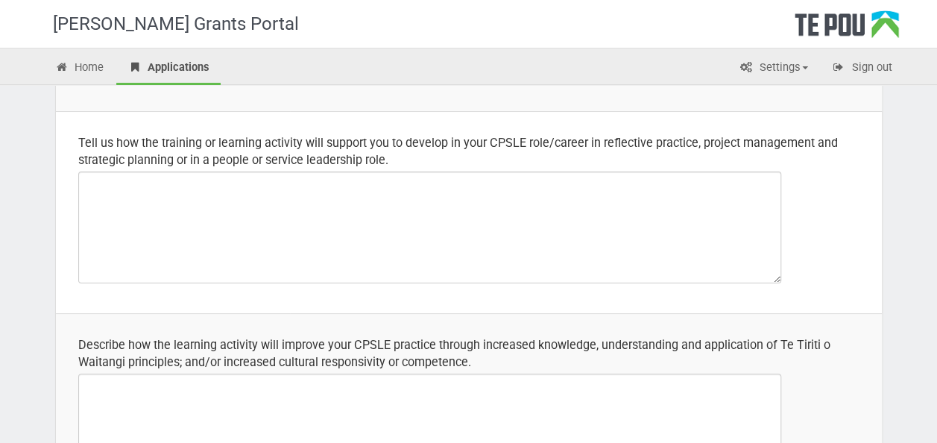
scroll to position [373, 0]
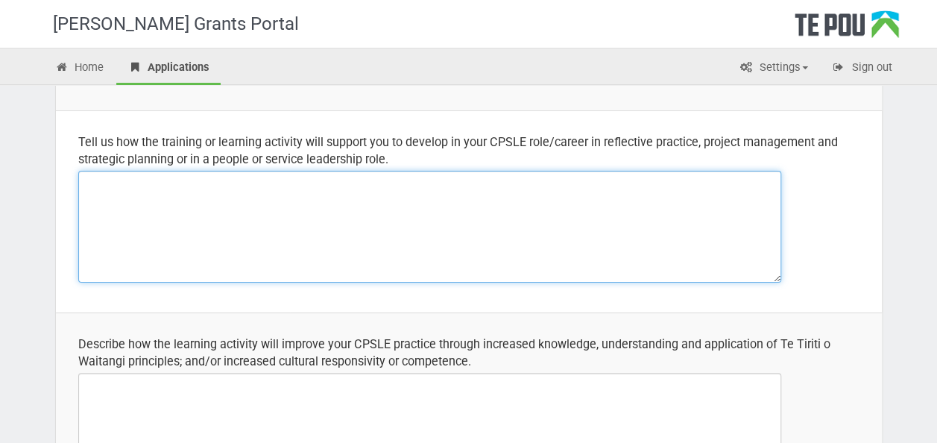
click at [617, 174] on textarea at bounding box center [429, 227] width 703 height 112
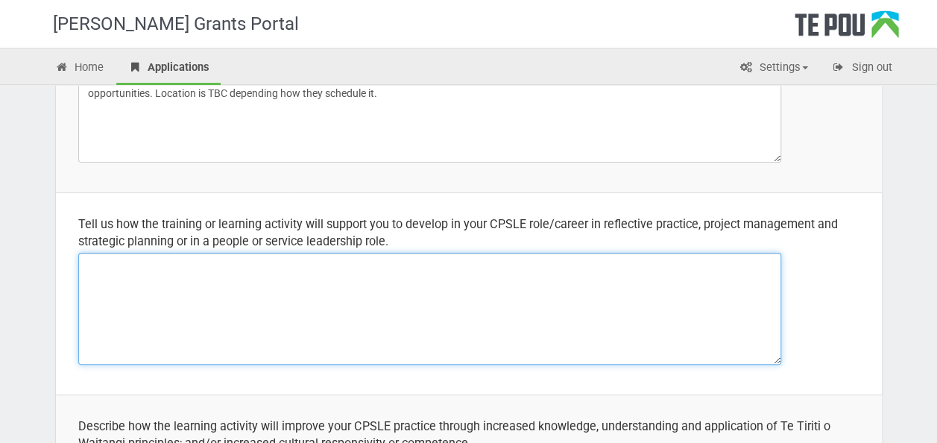
scroll to position [298, 0]
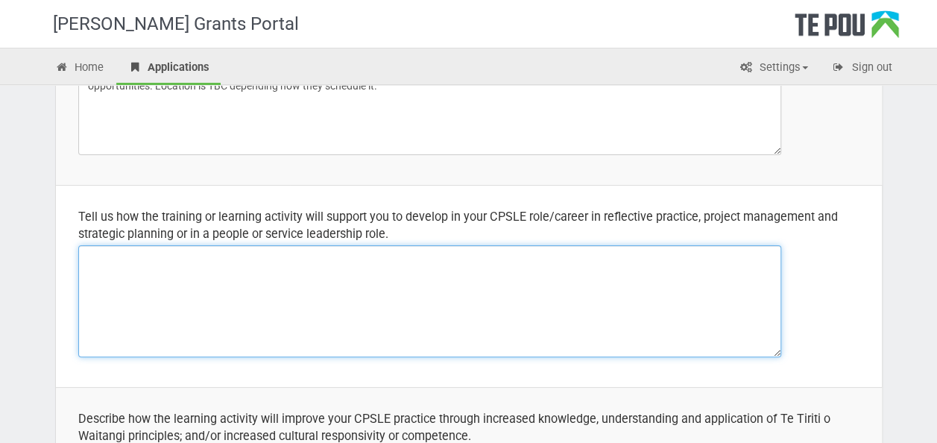
click at [433, 277] on textarea at bounding box center [429, 301] width 703 height 112
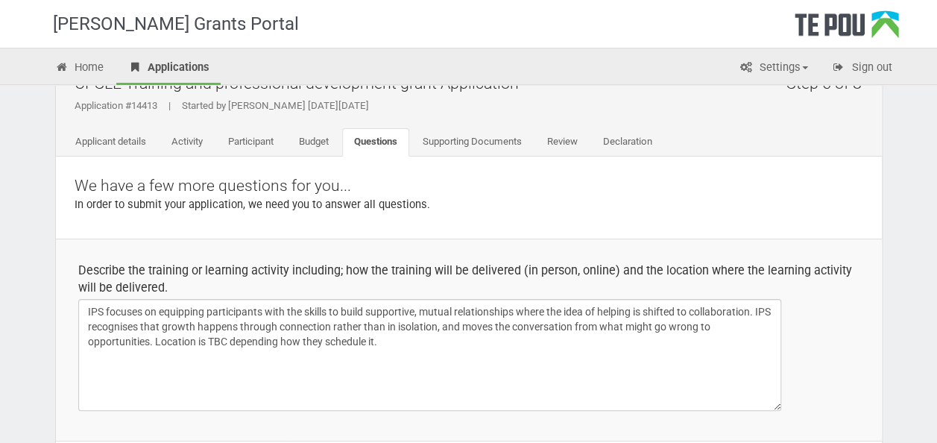
scroll to position [0, 0]
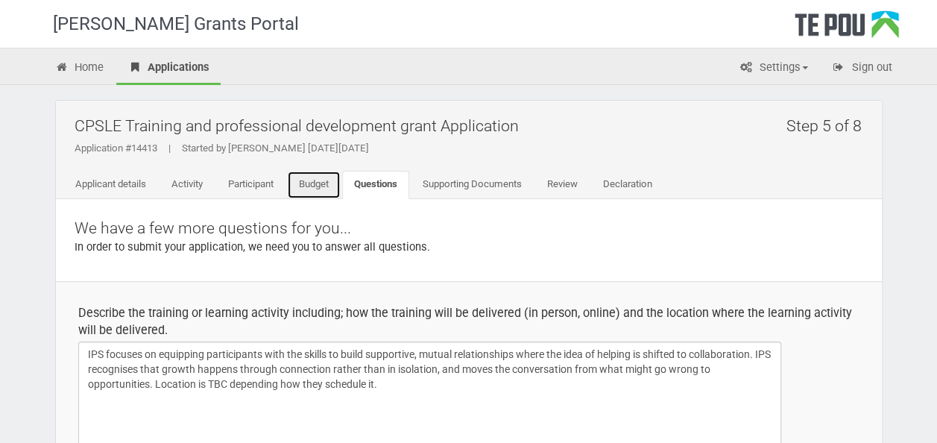
click at [316, 180] on link "Budget" at bounding box center [314, 185] width 54 height 28
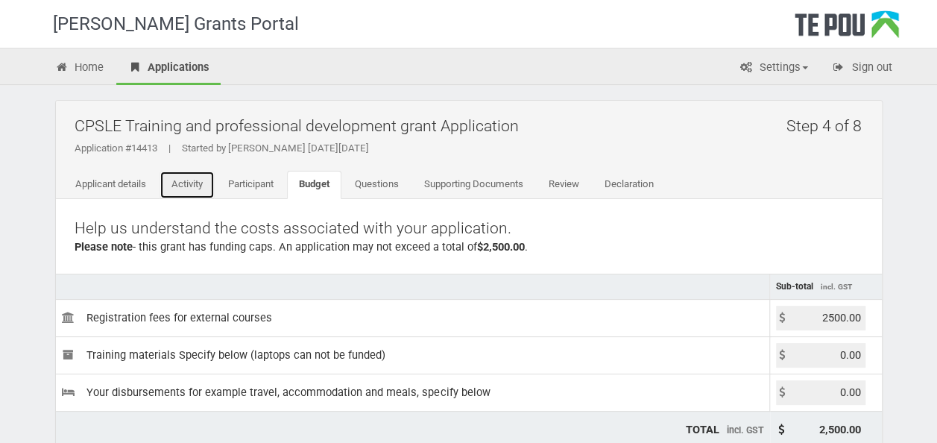
click at [192, 181] on link "Activity" at bounding box center [186, 185] width 55 height 28
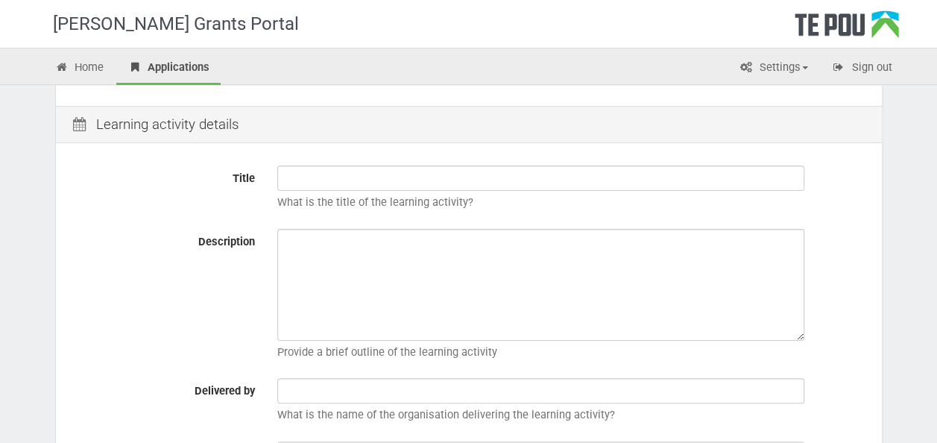
scroll to position [149, 0]
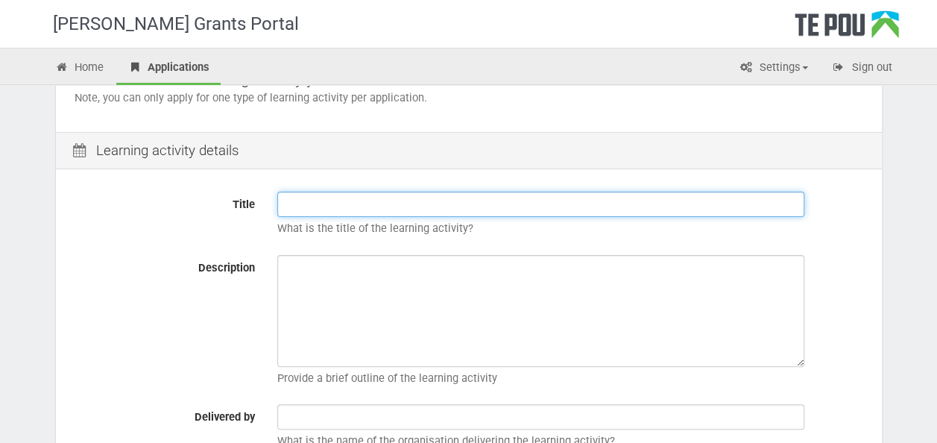
click at [308, 199] on input "Title" at bounding box center [540, 203] width 527 height 25
type input "IPS"
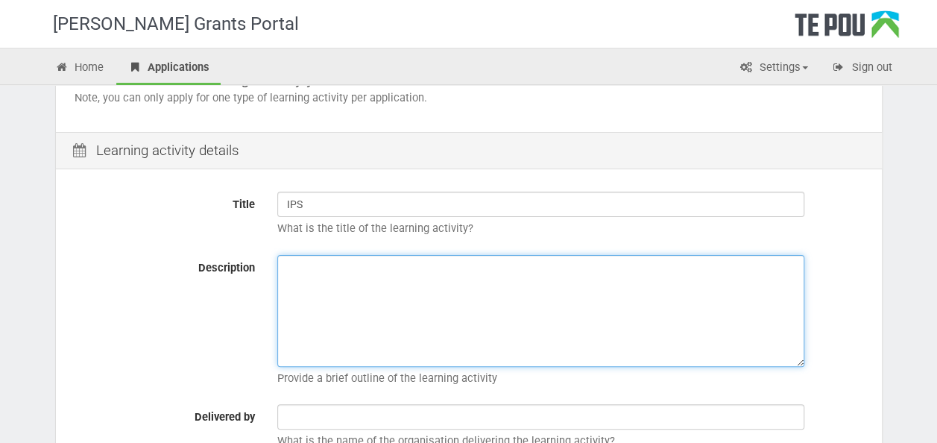
click at [335, 291] on textarea "Description" at bounding box center [540, 311] width 527 height 112
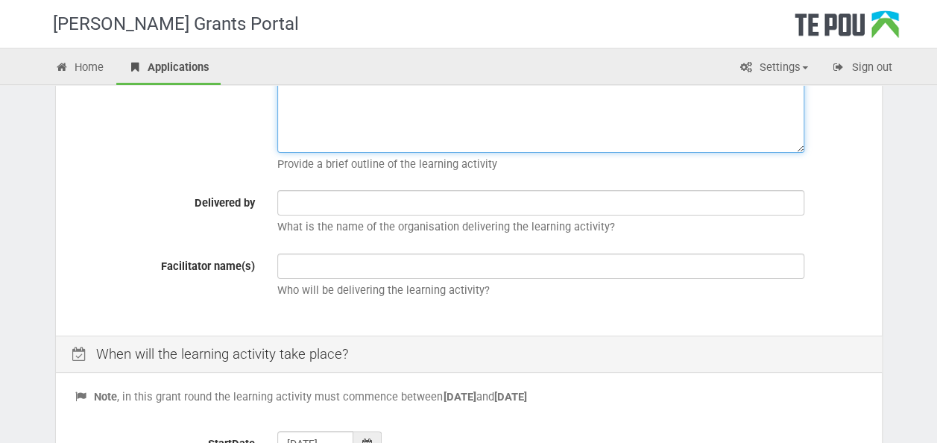
scroll to position [373, 0]
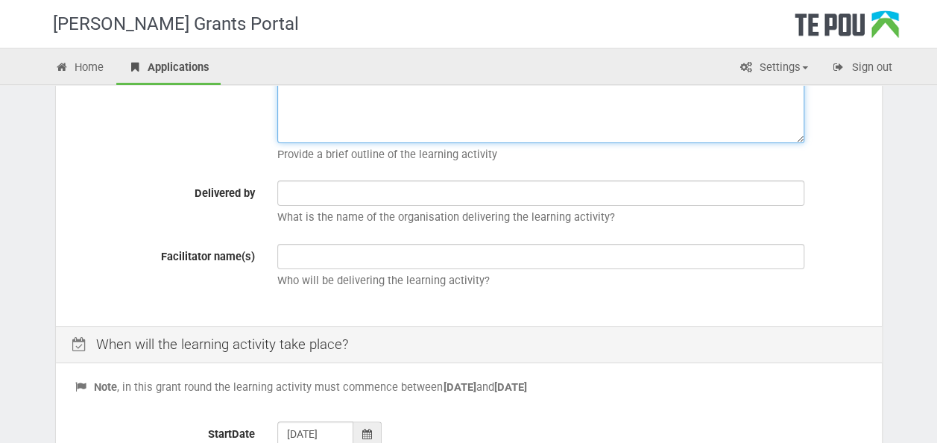
type textarea "Typically involves a short intro to a principle followed by a small group discu…"
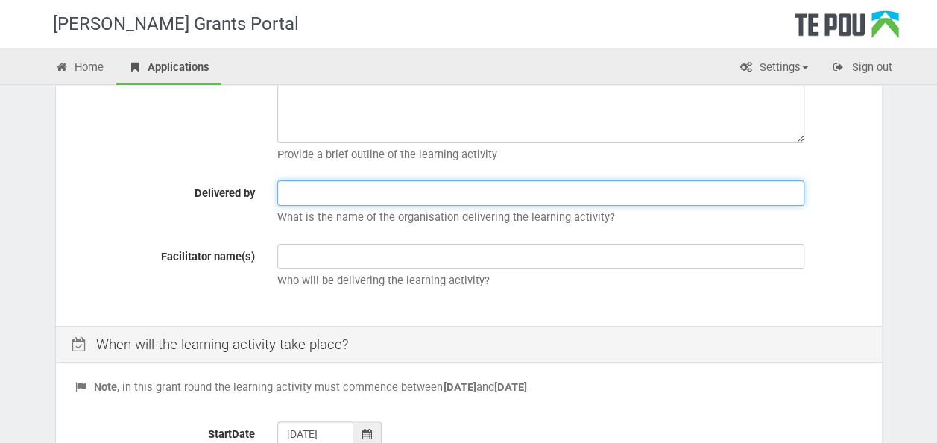
click at [400, 183] on input "text" at bounding box center [540, 192] width 527 height 25
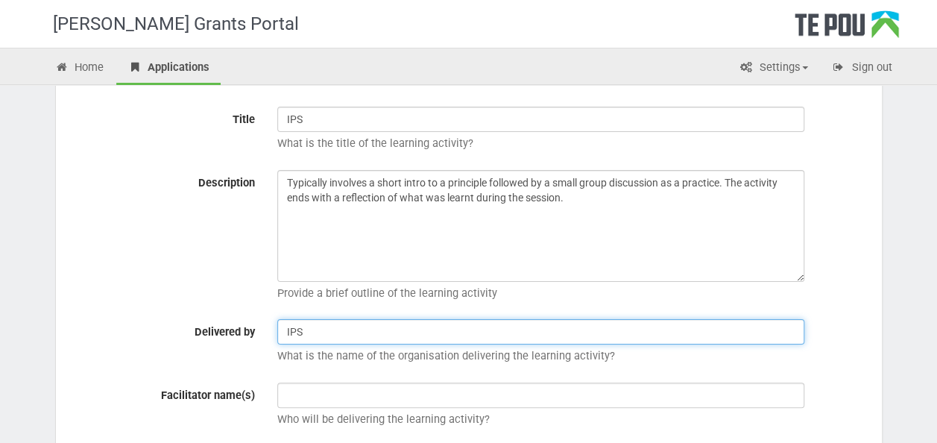
scroll to position [75, 0]
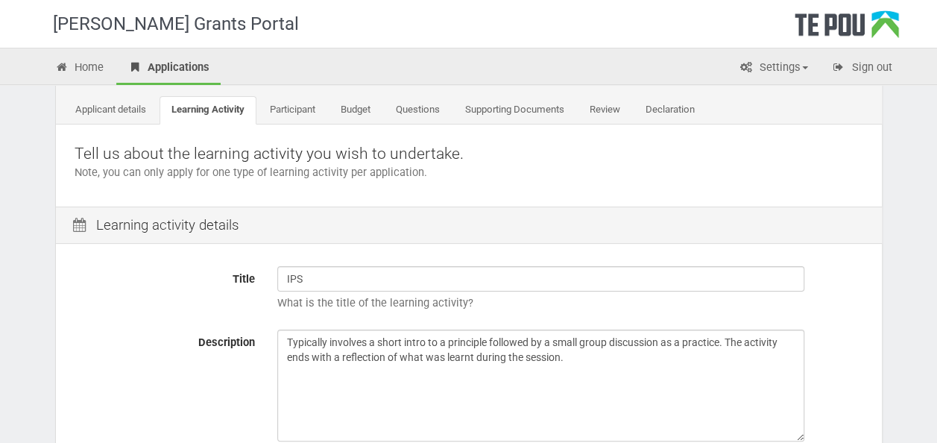
type input "IPS"
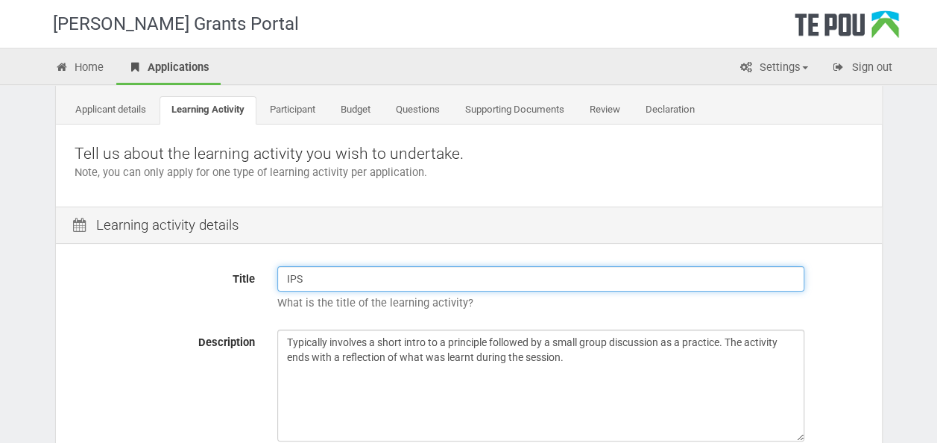
drag, startPoint x: 374, startPoint y: 285, endPoint x: 255, endPoint y: 280, distance: 119.3
click at [255, 280] on div "Title IPS What is the title of the learning activity?" at bounding box center [468, 292] width 811 height 52
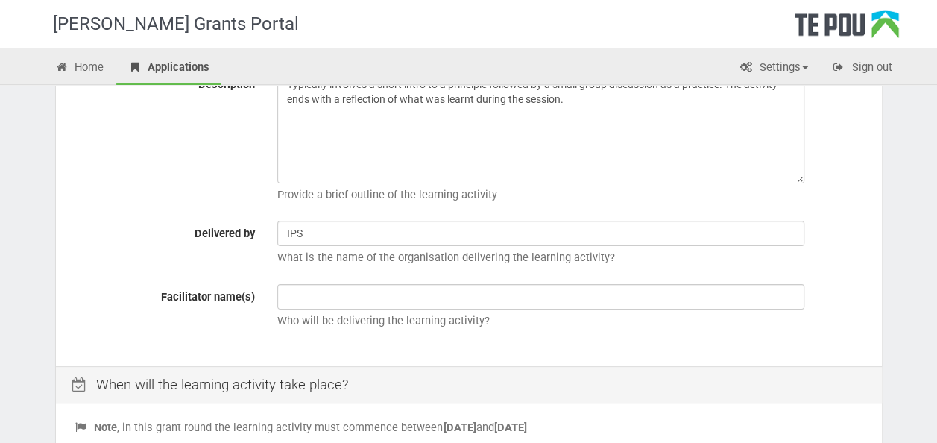
scroll to position [373, 0]
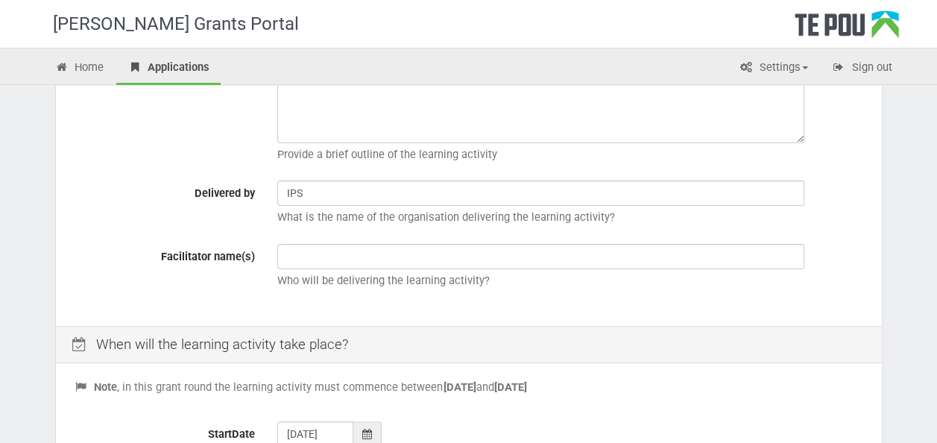
type input "Intentional Peer Support"
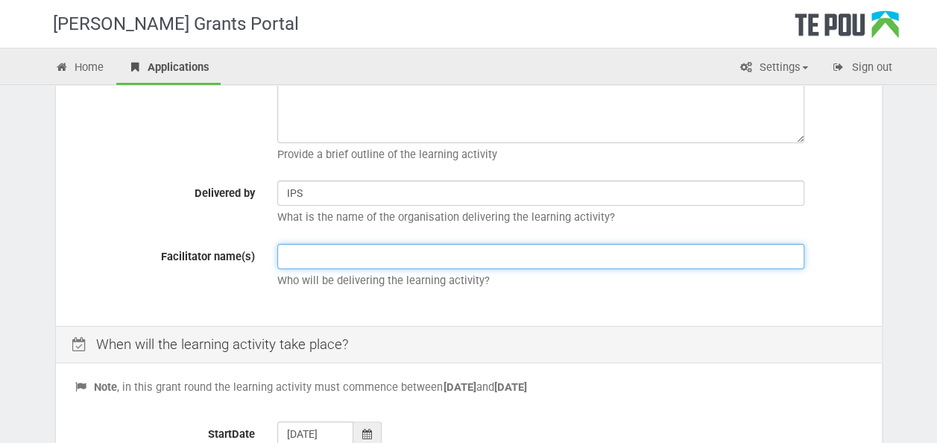
click at [327, 252] on input "text" at bounding box center [540, 256] width 527 height 25
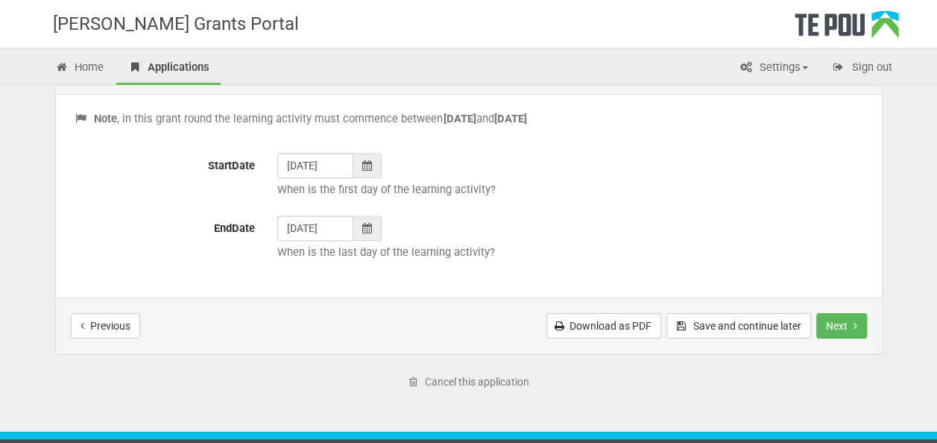
scroll to position [596, 0]
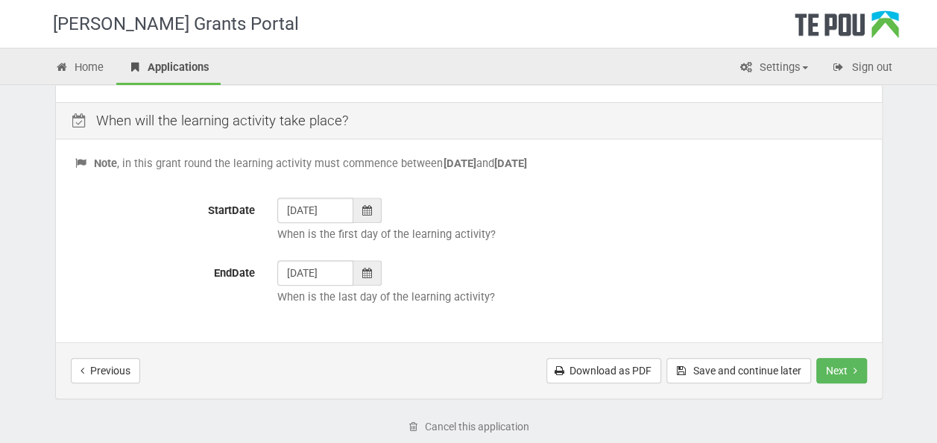
type input "IPS"
click at [371, 212] on div at bounding box center [367, 209] width 28 height 25
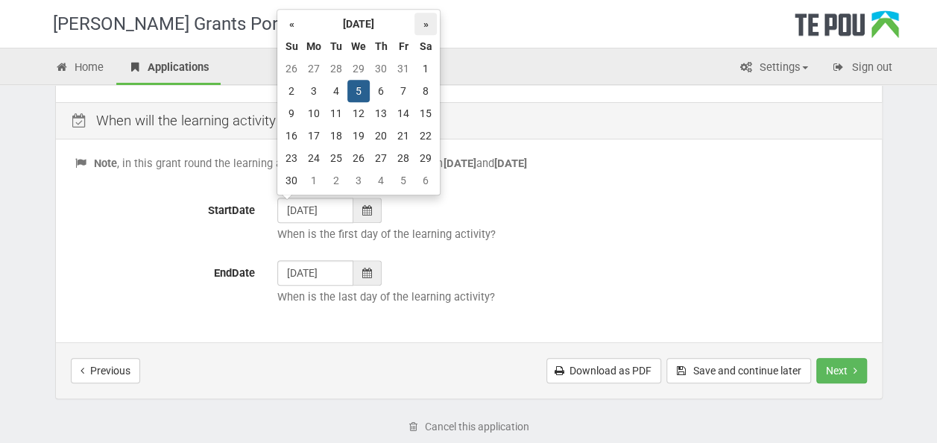
click at [422, 25] on th "»" at bounding box center [425, 24] width 22 height 22
click at [422, 21] on th "»" at bounding box center [425, 24] width 22 height 22
click at [422, 23] on th "»" at bounding box center [425, 24] width 22 height 22
click at [595, 294] on p "When is the last day of the learning activity?" at bounding box center [570, 297] width 586 height 16
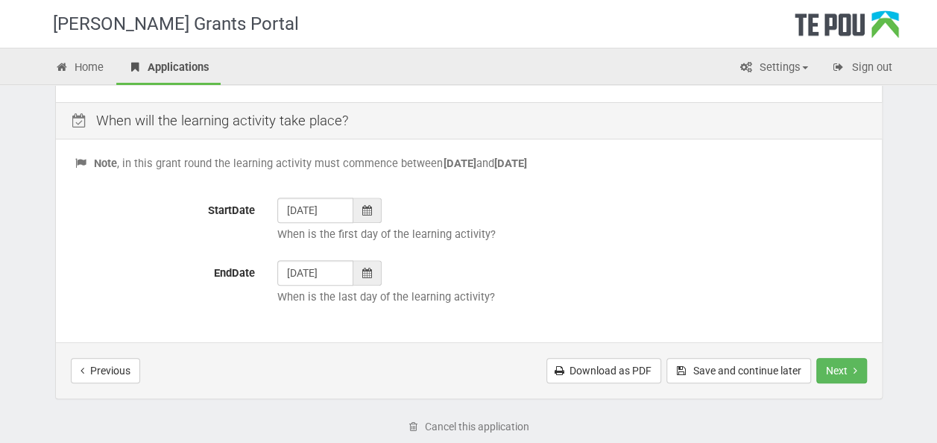
click at [364, 211] on icon at bounding box center [367, 210] width 10 height 10
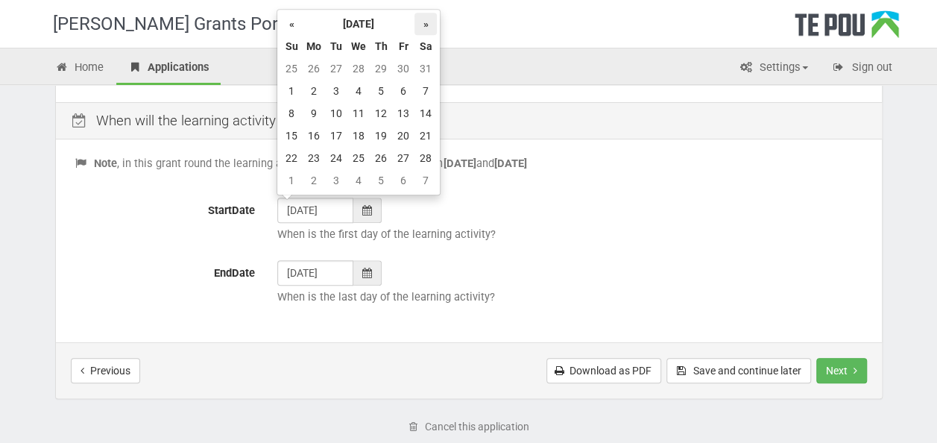
click at [425, 19] on th "»" at bounding box center [425, 24] width 22 height 22
click at [425, 16] on th "»" at bounding box center [425, 24] width 22 height 22
click at [427, 20] on th "»" at bounding box center [425, 24] width 22 height 22
click at [291, 27] on th "«" at bounding box center [291, 24] width 22 height 22
click at [291, 25] on th "«" at bounding box center [291, 24] width 22 height 22
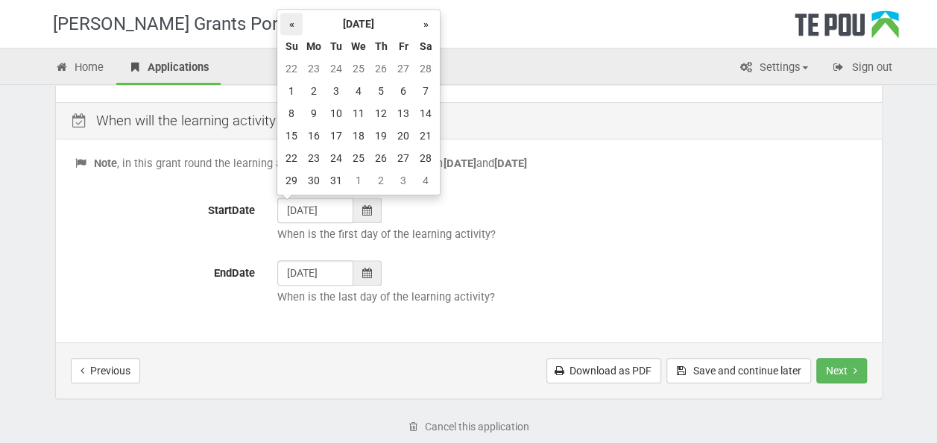
click at [294, 25] on th "«" at bounding box center [291, 24] width 22 height 22
click at [295, 25] on th "«" at bounding box center [291, 24] width 22 height 22
click at [297, 25] on th "«" at bounding box center [291, 24] width 22 height 22
click at [358, 160] on td "31" at bounding box center [358, 158] width 22 height 22
type input "31/12/2025"
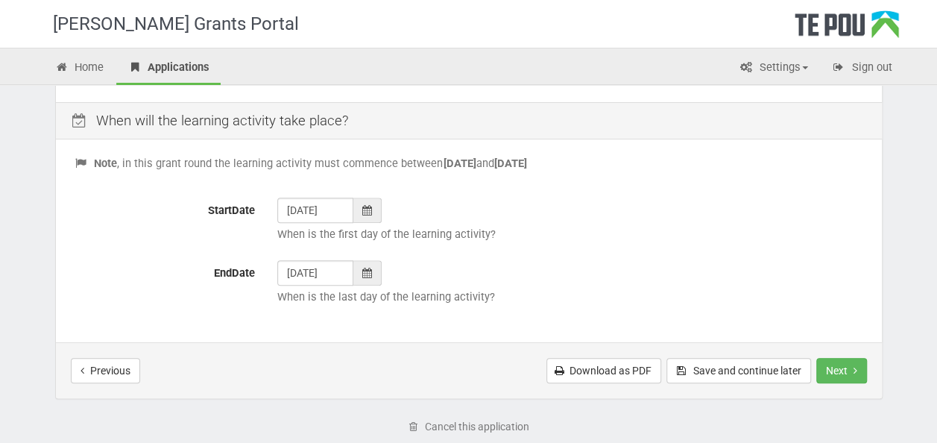
click at [379, 276] on div at bounding box center [367, 272] width 28 height 25
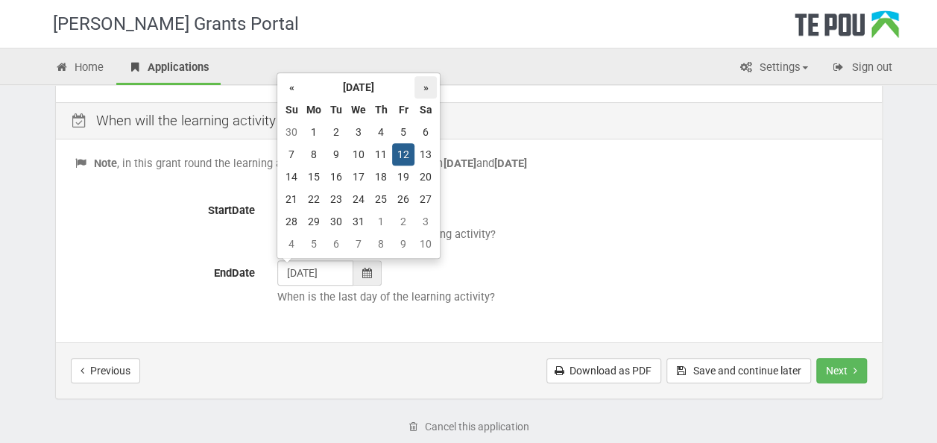
click at [428, 86] on th "»" at bounding box center [425, 87] width 22 height 22
click at [429, 83] on th "»" at bounding box center [425, 87] width 22 height 22
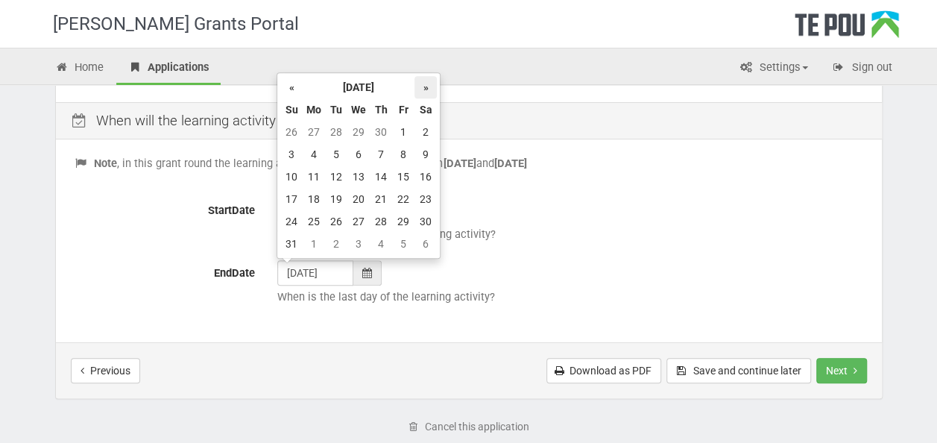
click at [428, 84] on th "»" at bounding box center [425, 87] width 22 height 22
click at [428, 83] on th "»" at bounding box center [425, 87] width 22 height 22
click at [384, 210] on td "30" at bounding box center [381, 221] width 22 height 22
type input "30/07/2026"
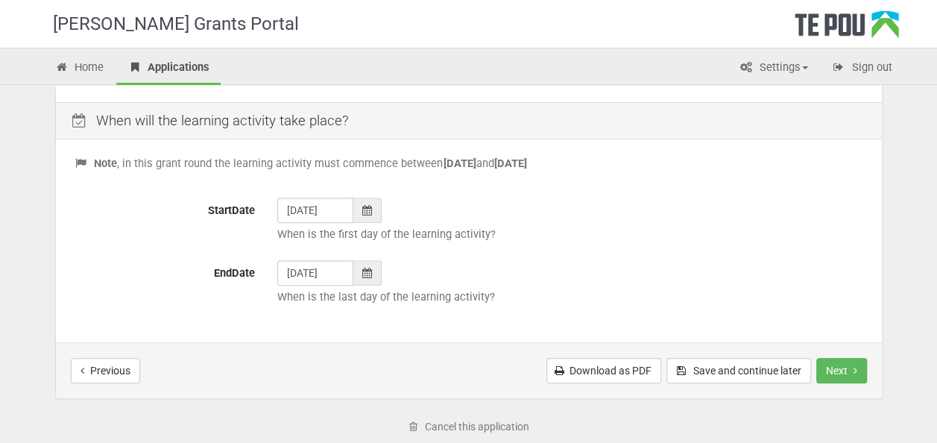
click at [361, 210] on div at bounding box center [367, 209] width 28 height 25
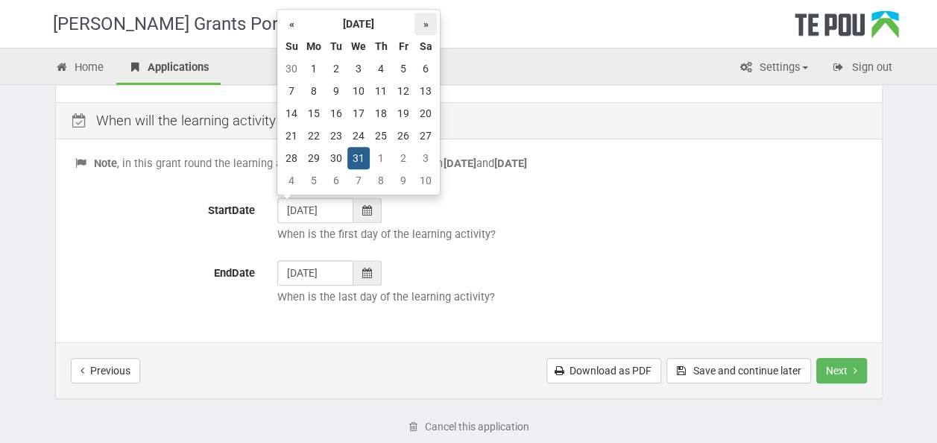
click at [426, 22] on th "»" at bounding box center [425, 24] width 22 height 22
drag, startPoint x: 293, startPoint y: 22, endPoint x: 297, endPoint y: 36, distance: 14.6
click at [295, 22] on th "«" at bounding box center [291, 24] width 22 height 22
click at [316, 89] on td "5" at bounding box center [313, 91] width 22 height 22
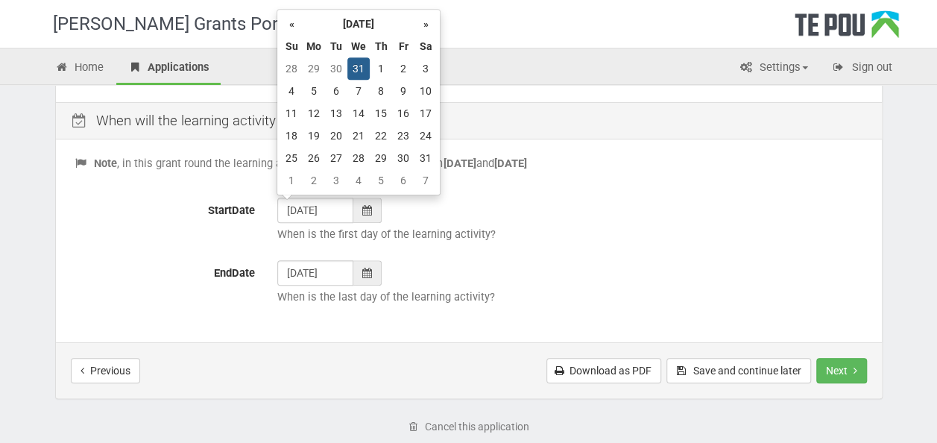
type input "05/01/2026"
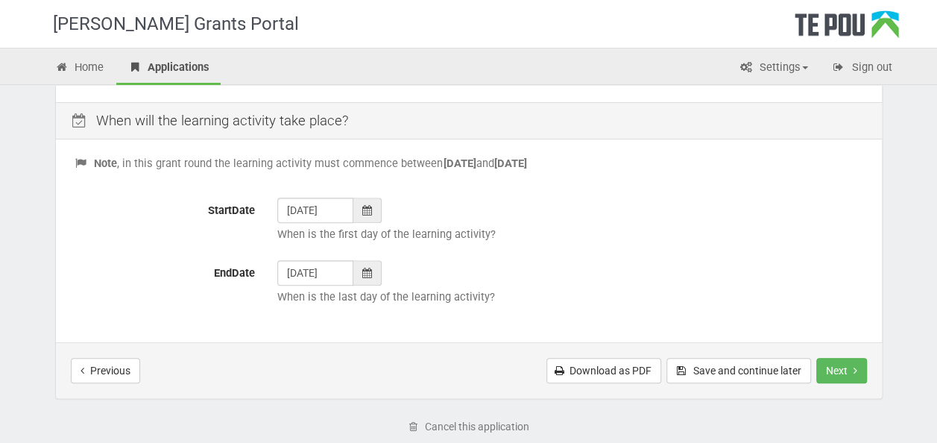
click at [544, 230] on p "When is the first day of the learning activity?" at bounding box center [570, 234] width 586 height 16
drag, startPoint x: 834, startPoint y: 370, endPoint x: 833, endPoint y: 292, distance: 77.5
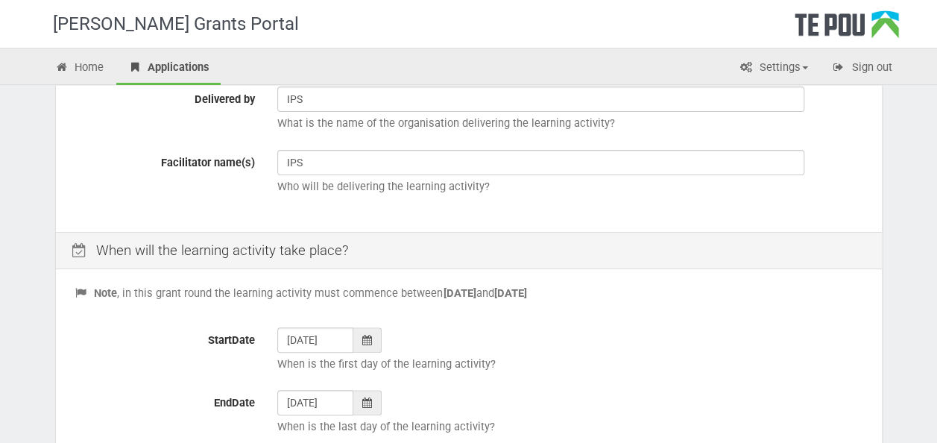
scroll to position [671, 0]
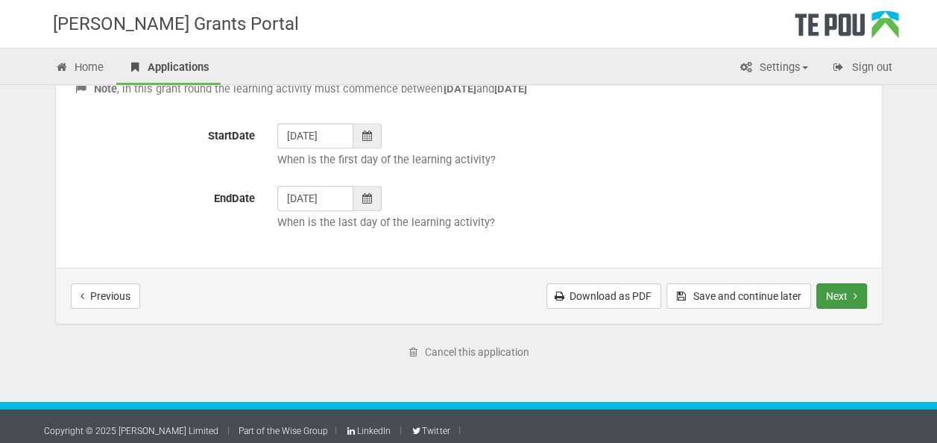
click at [861, 299] on button "Next" at bounding box center [841, 295] width 51 height 25
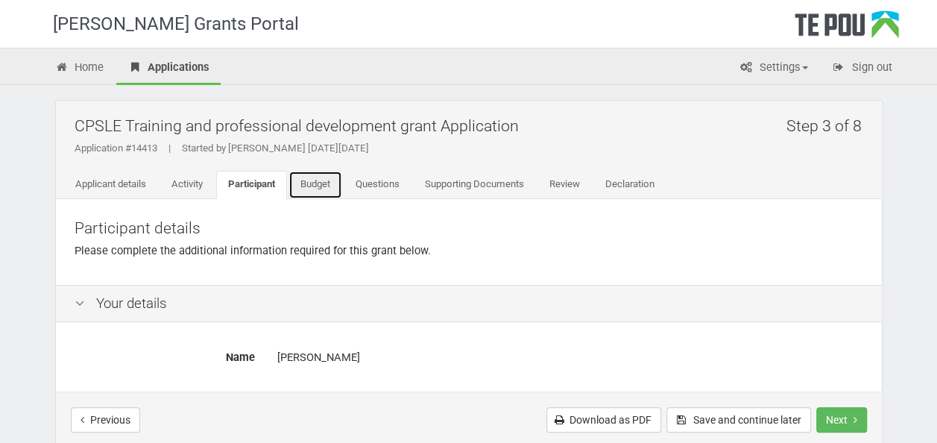
click at [329, 193] on link "Budget" at bounding box center [315, 185] width 54 height 28
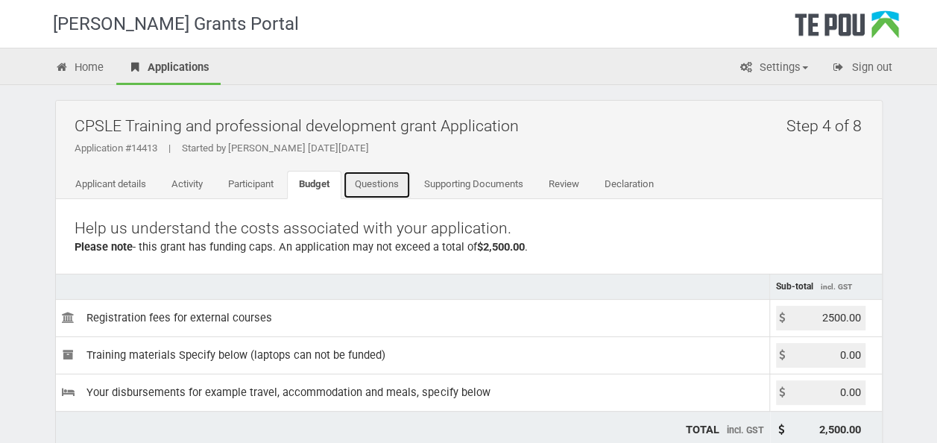
click at [370, 183] on link "Questions" at bounding box center [377, 185] width 68 height 28
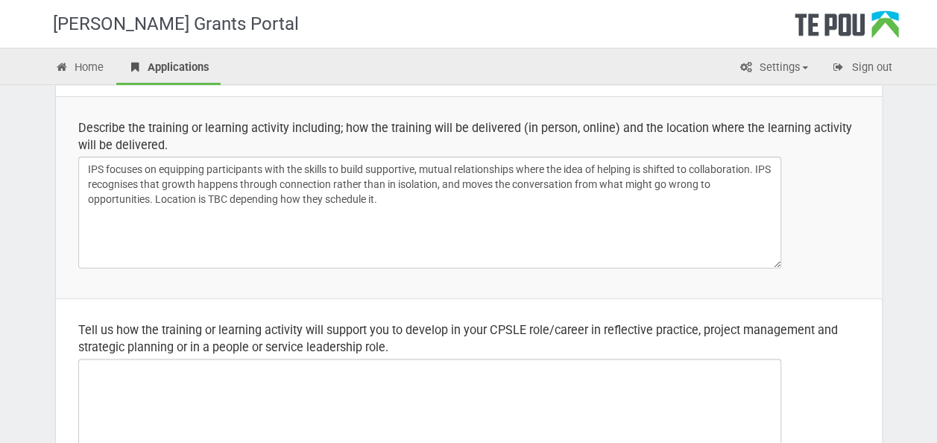
scroll to position [224, 0]
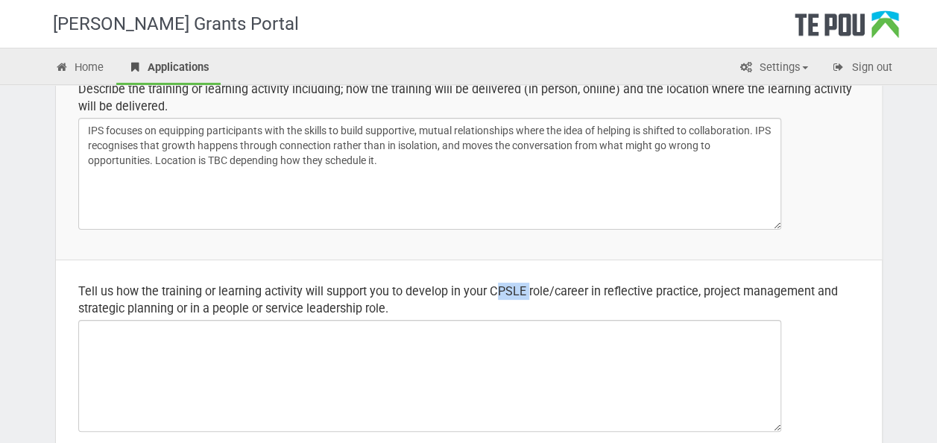
drag, startPoint x: 492, startPoint y: 289, endPoint x: 527, endPoint y: 282, distance: 35.8
click at [527, 282] on div "Tell us how the training or learning activity will support you to develop in yo…" at bounding box center [468, 299] width 781 height 34
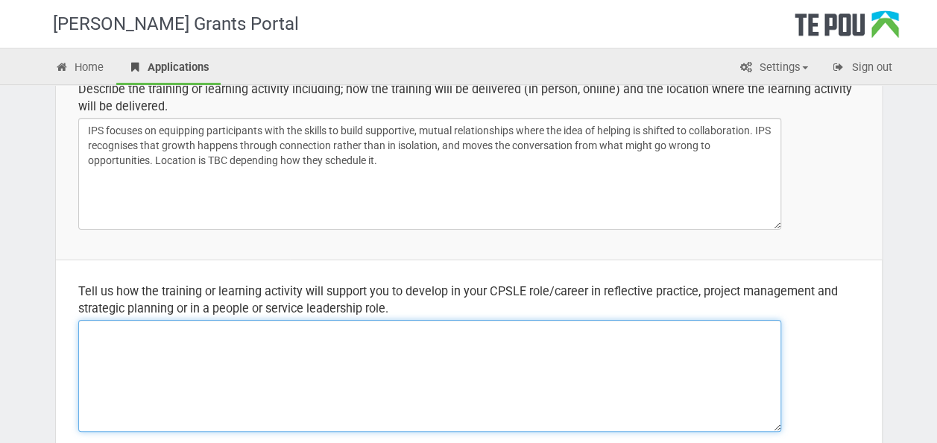
drag, startPoint x: 527, startPoint y: 282, endPoint x: 478, endPoint y: 313, distance: 58.3
click at [478, 313] on td "Tell us how the training or learning activity will support you to develop in yo…" at bounding box center [469, 360] width 826 height 202
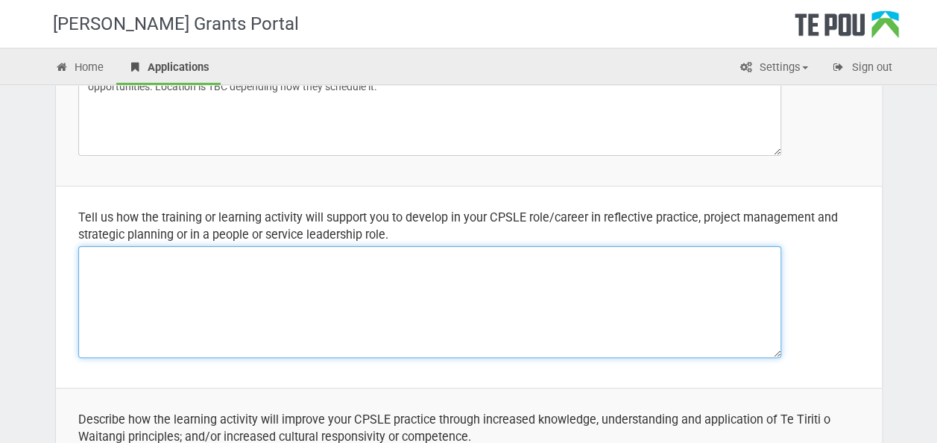
scroll to position [298, 0]
click at [289, 259] on textarea at bounding box center [429, 301] width 703 height 112
click at [288, 259] on textarea at bounding box center [429, 301] width 703 height 112
type textarea "I"
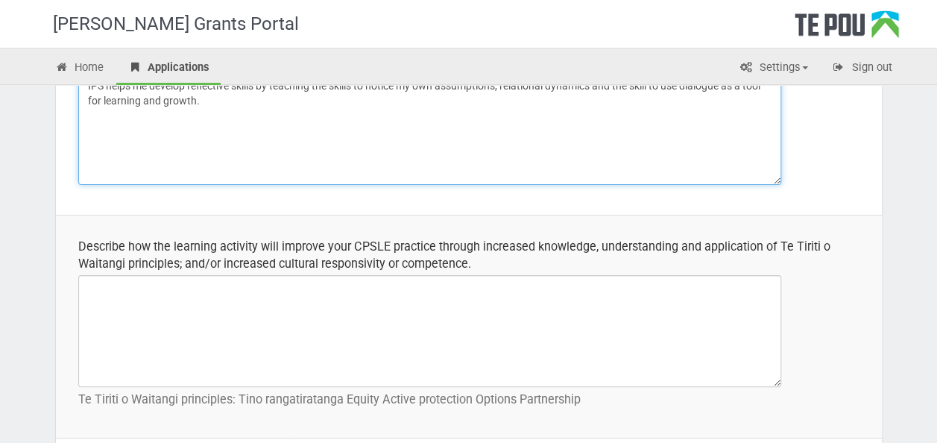
scroll to position [522, 0]
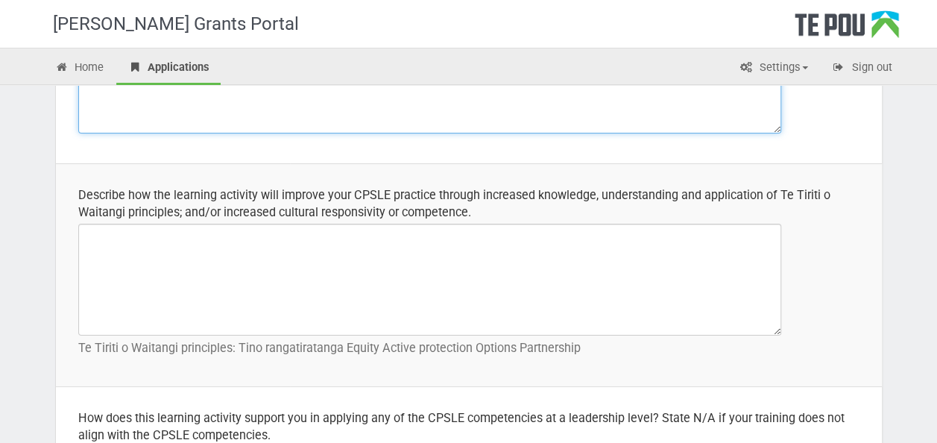
type textarea "IPS helps me develop reflective skills by teaching the skills to notice my own …"
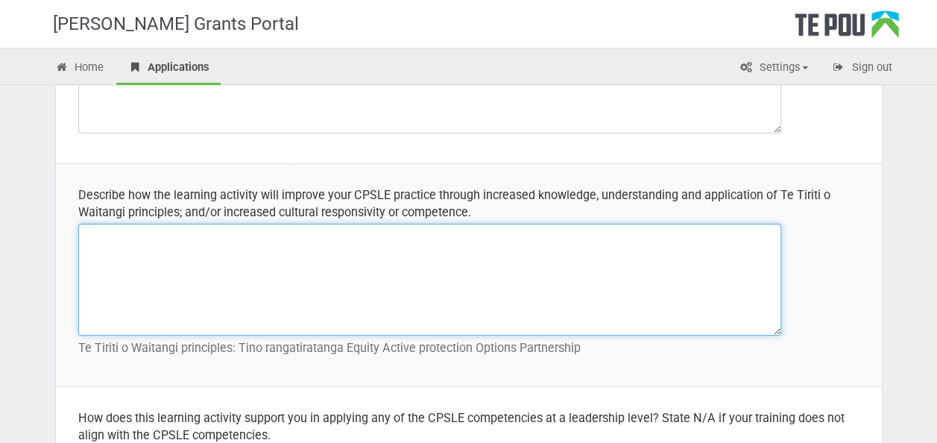
click at [416, 261] on textarea at bounding box center [429, 280] width 703 height 112
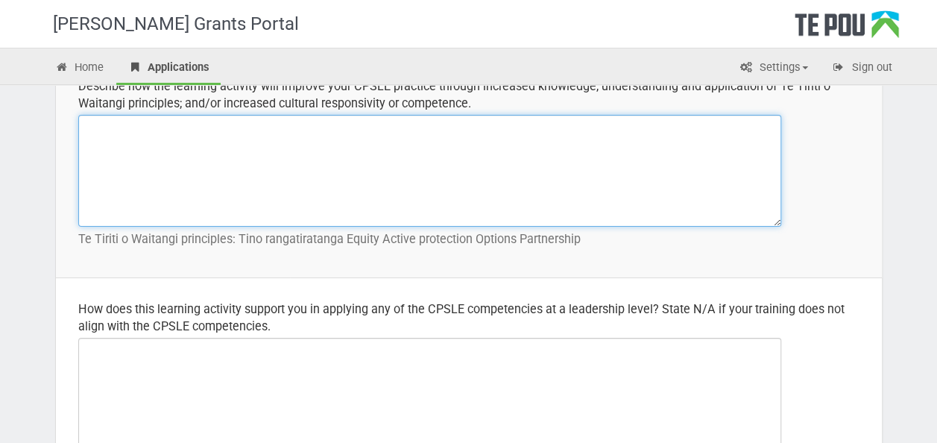
scroll to position [671, 0]
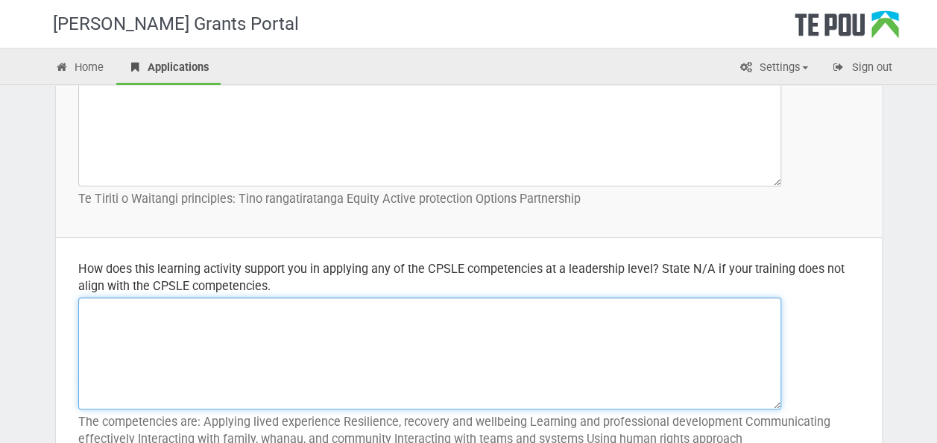
drag, startPoint x: 346, startPoint y: 311, endPoint x: 347, endPoint y: 295, distance: 15.7
click at [347, 311] on textarea at bounding box center [429, 353] width 703 height 112
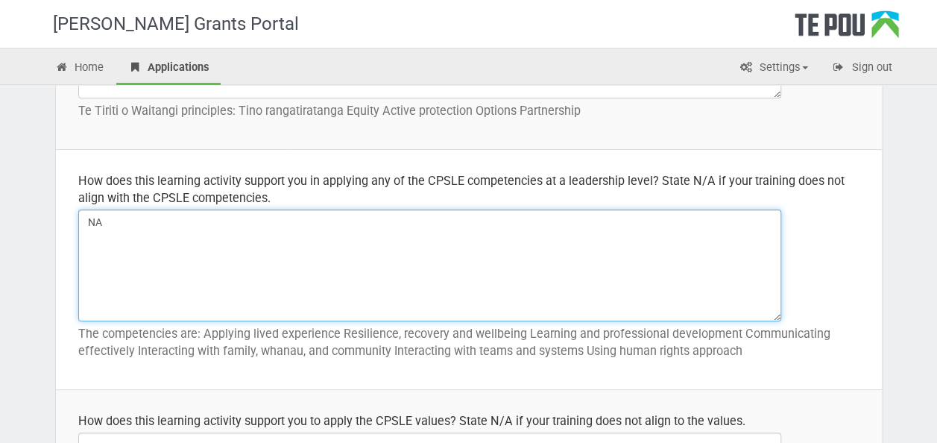
scroll to position [894, 0]
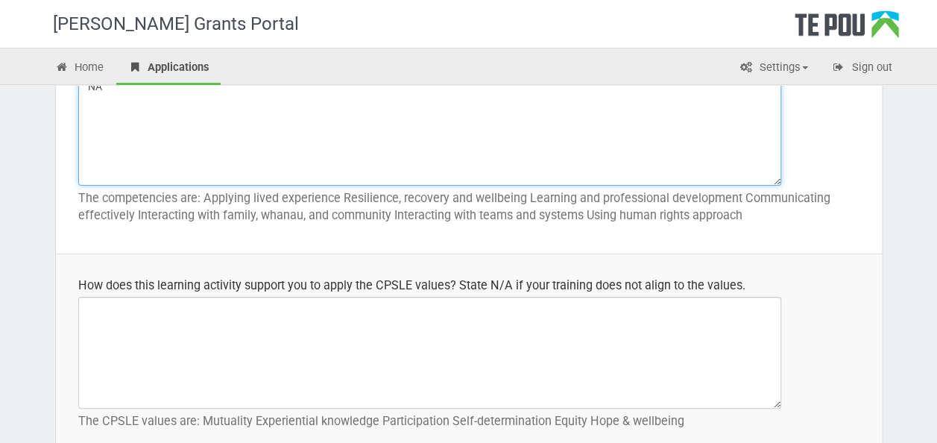
type textarea "NA"
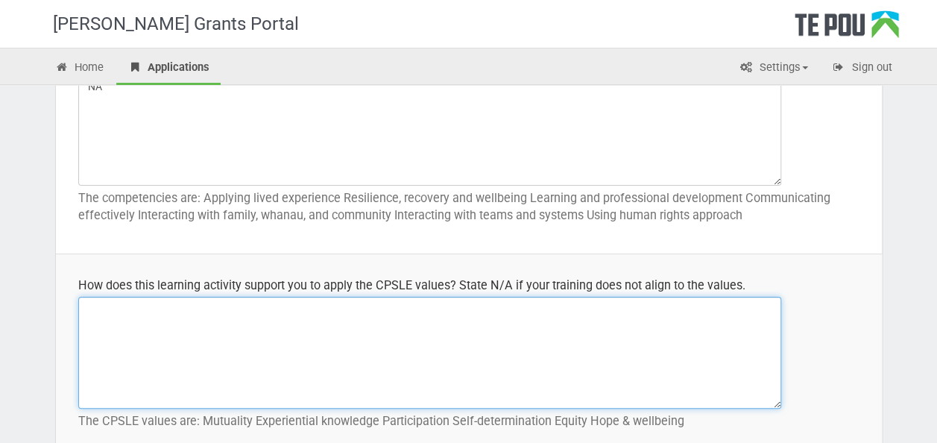
click at [283, 322] on textarea at bounding box center [429, 353] width 703 height 112
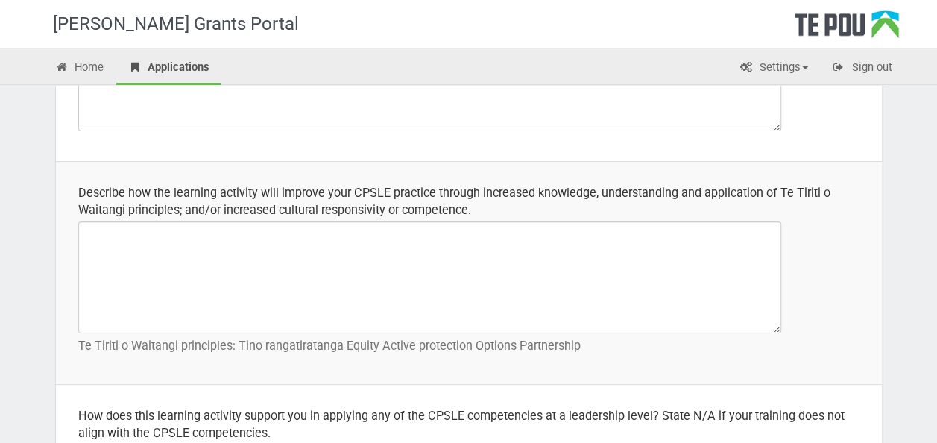
scroll to position [522, 0]
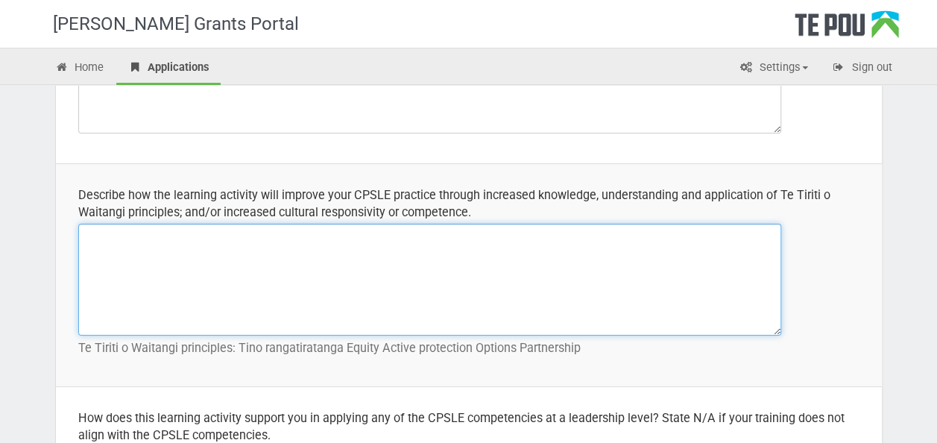
click at [381, 256] on textarea at bounding box center [429, 280] width 703 height 112
type textarea "n"
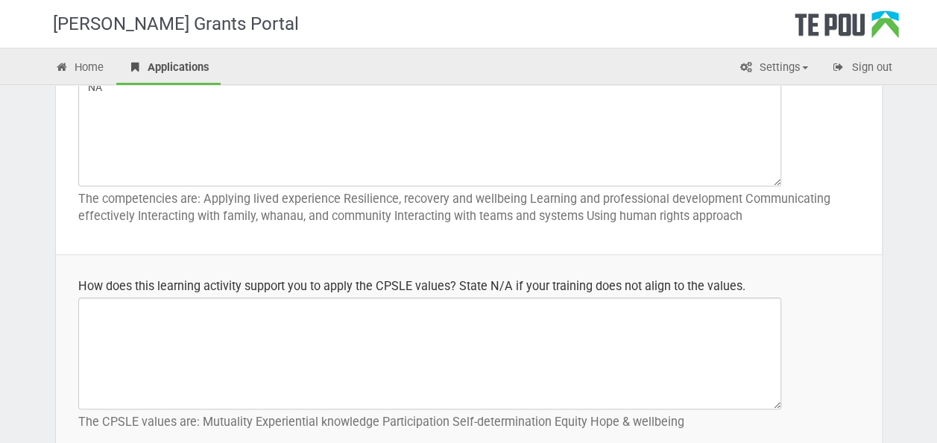
scroll to position [894, 0]
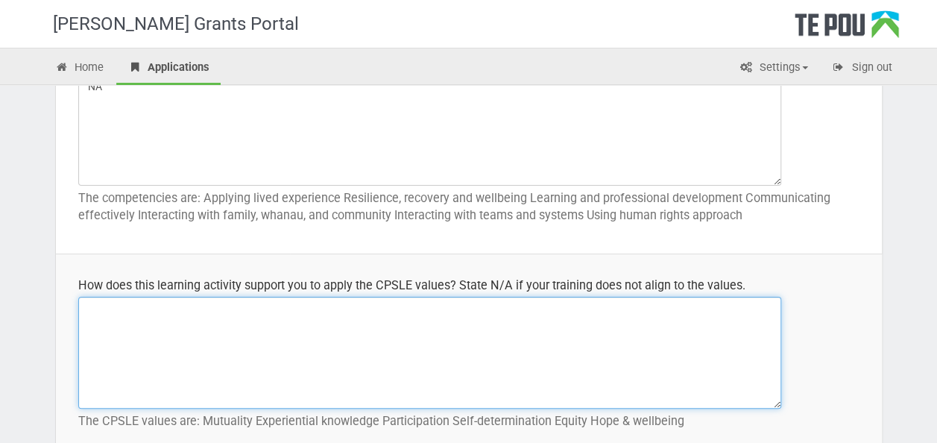
click at [321, 311] on textarea at bounding box center [429, 353] width 703 height 112
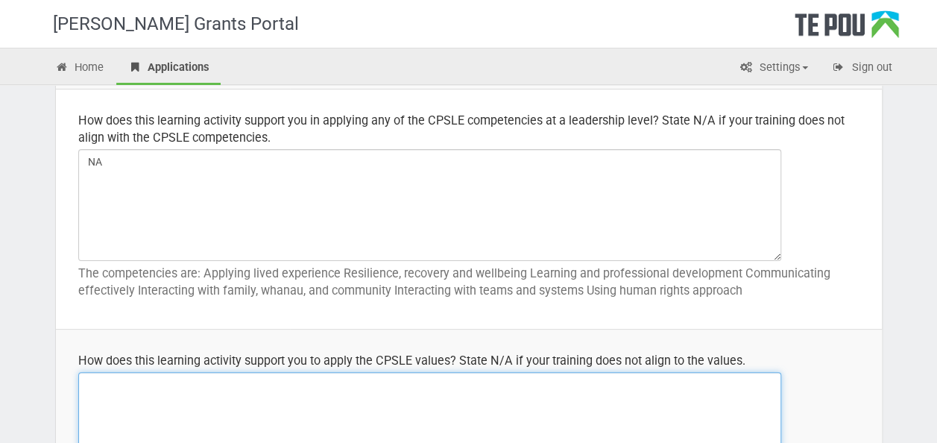
scroll to position [820, 0]
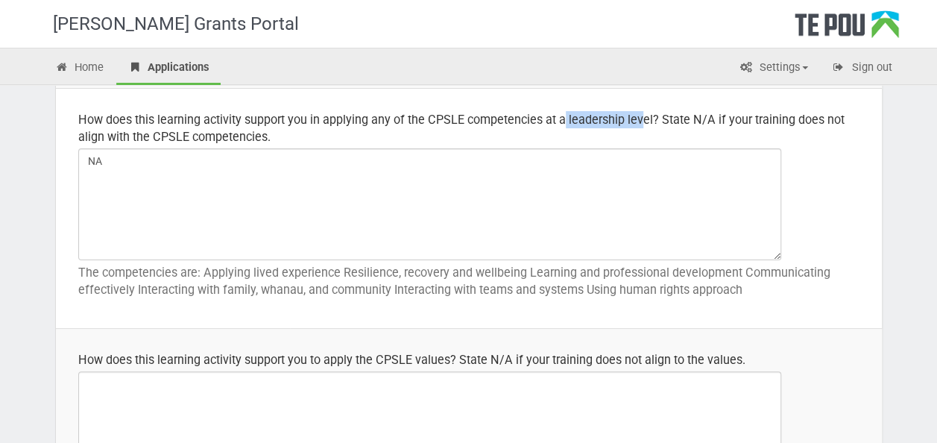
drag, startPoint x: 562, startPoint y: 118, endPoint x: 639, endPoint y: 116, distance: 77.5
click at [639, 116] on div "How does this learning activity support you in applying any of the CPSLE compet…" at bounding box center [468, 128] width 781 height 34
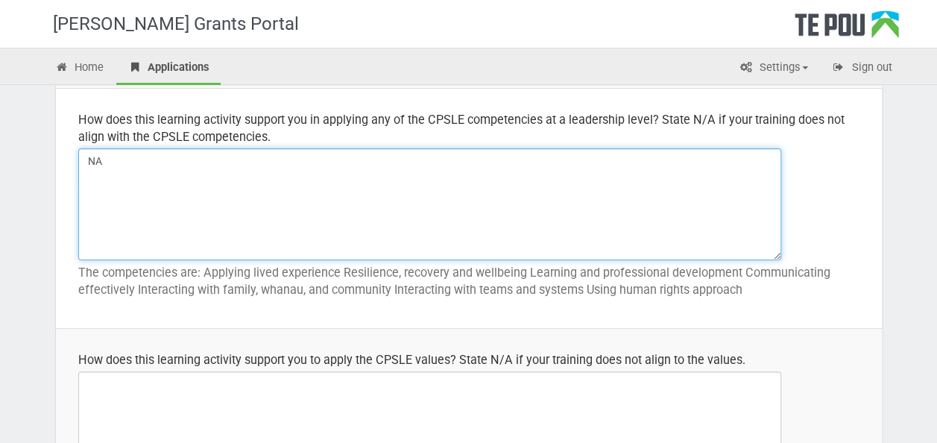
drag, startPoint x: 639, startPoint y: 116, endPoint x: 542, endPoint y: 183, distance: 117.8
click at [542, 183] on textarea "NA" at bounding box center [429, 204] width 703 height 112
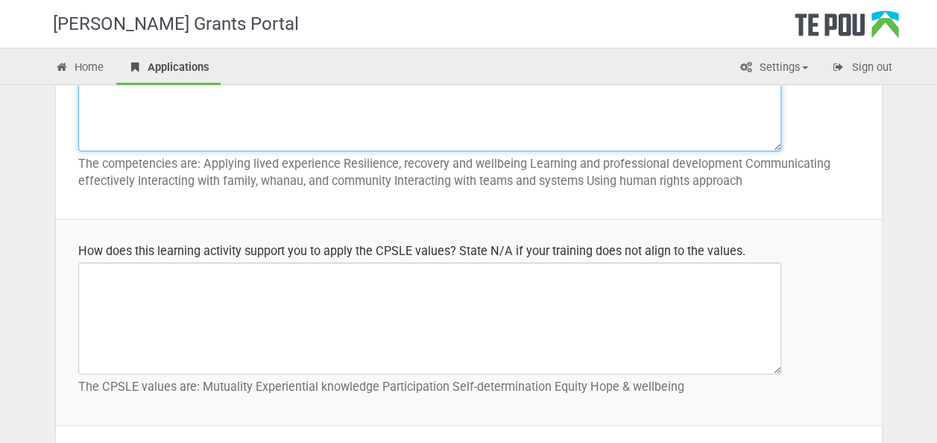
scroll to position [969, 0]
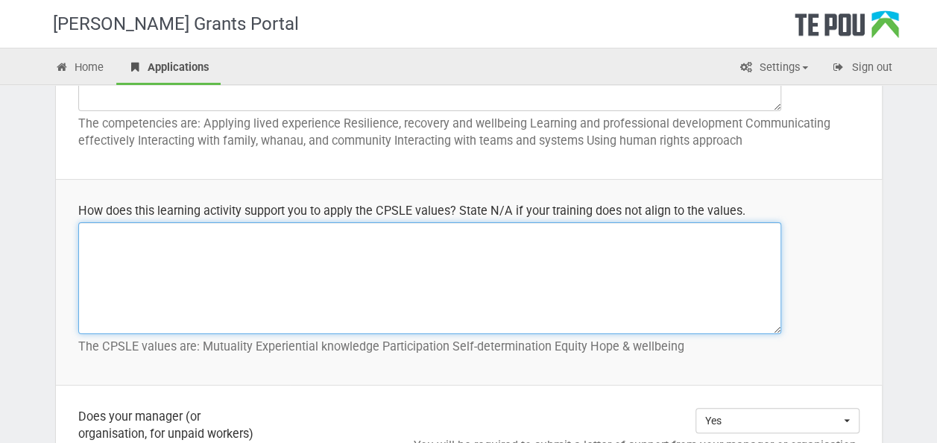
click at [185, 258] on textarea at bounding box center [429, 278] width 703 height 112
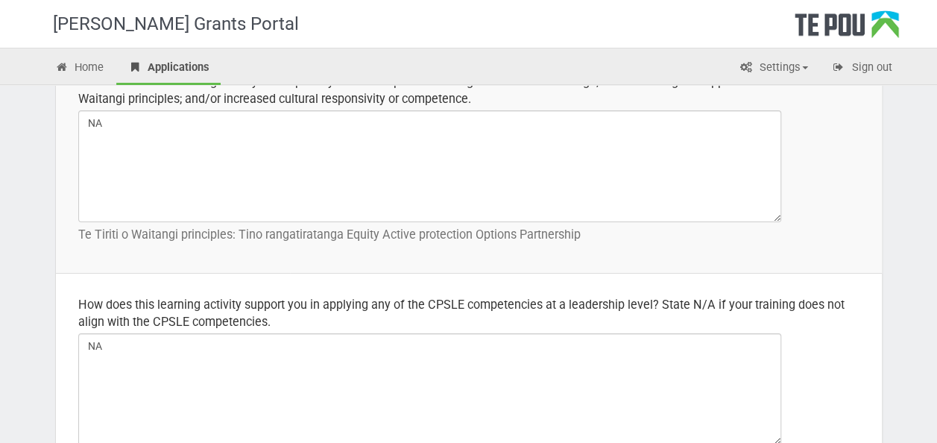
scroll to position [596, 0]
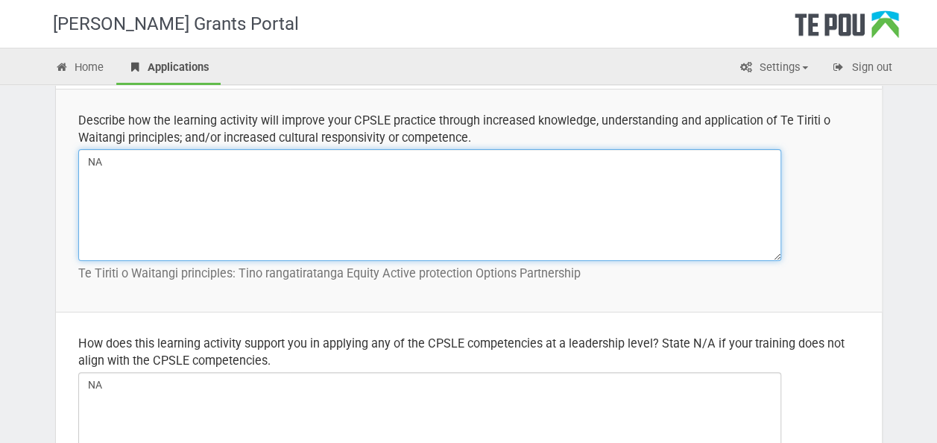
click at [404, 183] on textarea "NA" at bounding box center [429, 205] width 703 height 112
click at [347, 159] on textarea "NA" at bounding box center [429, 205] width 703 height 112
type textarea "N"
type textarea "I"
type textarea "NA"
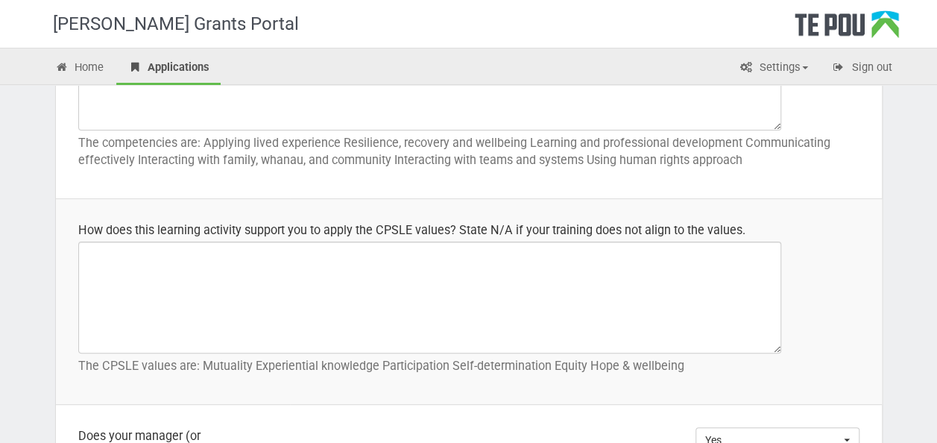
scroll to position [969, 0]
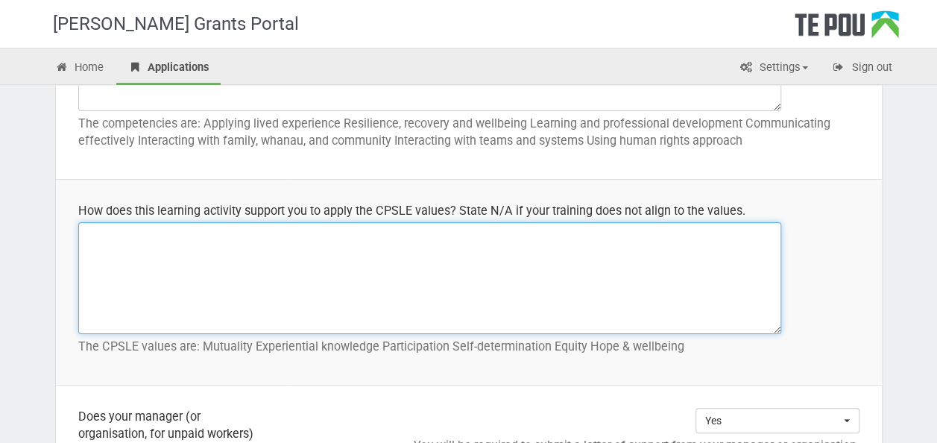
click at [361, 255] on textarea at bounding box center [429, 278] width 703 height 112
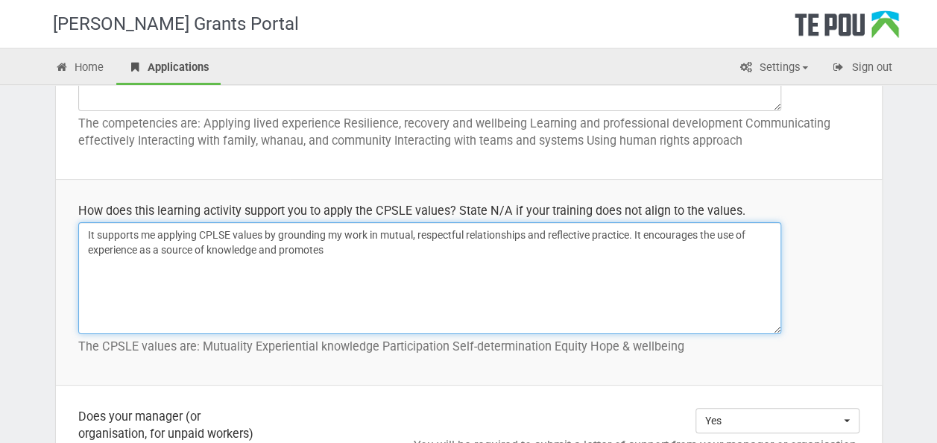
drag, startPoint x: 355, startPoint y: 255, endPoint x: 34, endPoint y: 228, distance: 322.2
click at [34, 228] on div "Step 5 of 8 CPSLE Training and professional development grant Application Appli…" at bounding box center [469, 436] width 872 height 2640
click at [373, 250] on textarea "It supports me applying CPLSE values by grounding my work in mutual, respectful…" at bounding box center [429, 278] width 703 height 112
drag, startPoint x: 373, startPoint y: 250, endPoint x: 583, endPoint y: 253, distance: 210.9
click at [583, 253] on textarea "It supports me applying CPLSE values by grounding my work in mutual, respectful…" at bounding box center [429, 278] width 703 height 112
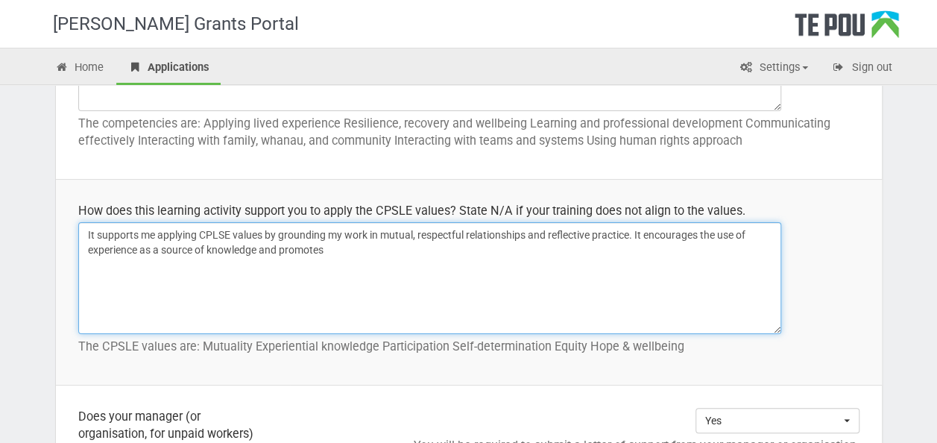
click at [383, 252] on textarea "It supports me applying CPLSE values by grounding my work in mutual, respectful…" at bounding box center [429, 278] width 703 height 112
click at [700, 227] on textarea "It supports me applying CPLSE values by grounding my work in mutual, respectful…" at bounding box center [429, 278] width 703 height 112
drag, startPoint x: 482, startPoint y: 241, endPoint x: 155, endPoint y: 257, distance: 327.5
click at [155, 257] on textarea "It supports me applying CPLSE values by grounding my work in mutual, respectful…" at bounding box center [429, 278] width 703 height 112
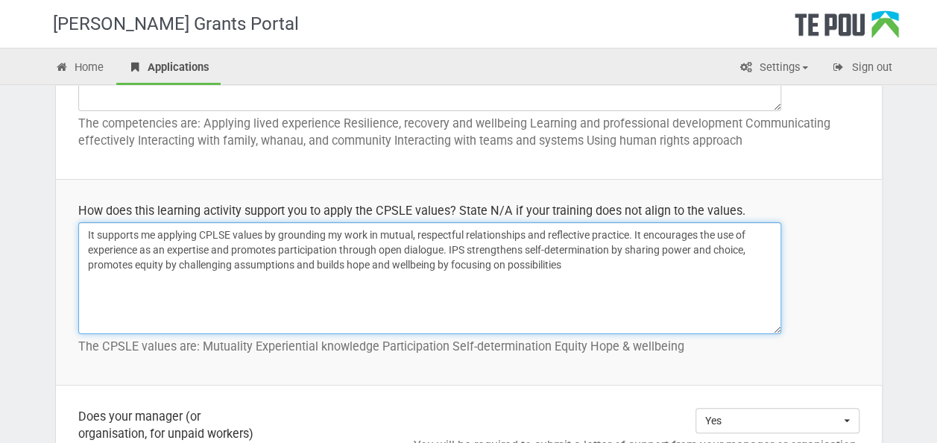
click at [507, 259] on textarea "It supports me applying CPLSE values by grounding my work in mutual, respectful…" at bounding box center [429, 278] width 703 height 112
click at [687, 256] on textarea "It supports me applying CPLSE values by grounding my work in mutual, respectful…" at bounding box center [429, 278] width 703 height 112
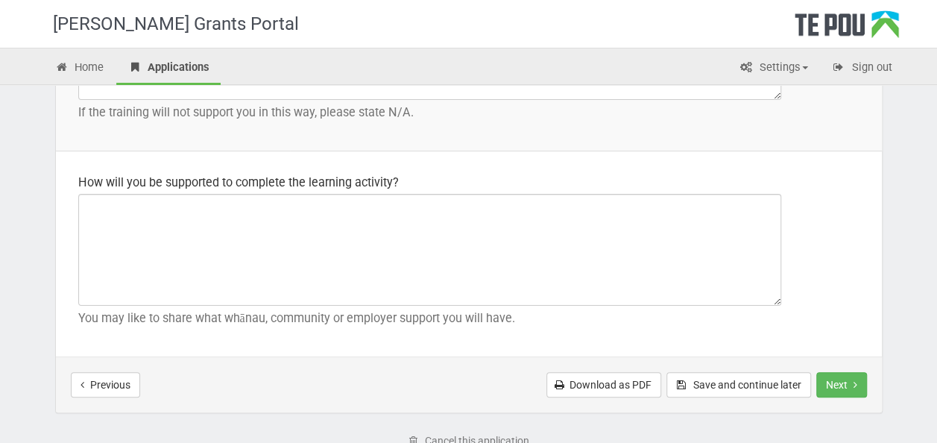
scroll to position [2235, 0]
type textarea "It supports me applying CPLSE values by grounding my work in mutual, respectful…"
drag, startPoint x: 349, startPoint y: 309, endPoint x: 440, endPoint y: 311, distance: 90.2
click at [440, 311] on p "You may like to share what whānau, community or employer support you will have." at bounding box center [468, 316] width 781 height 17
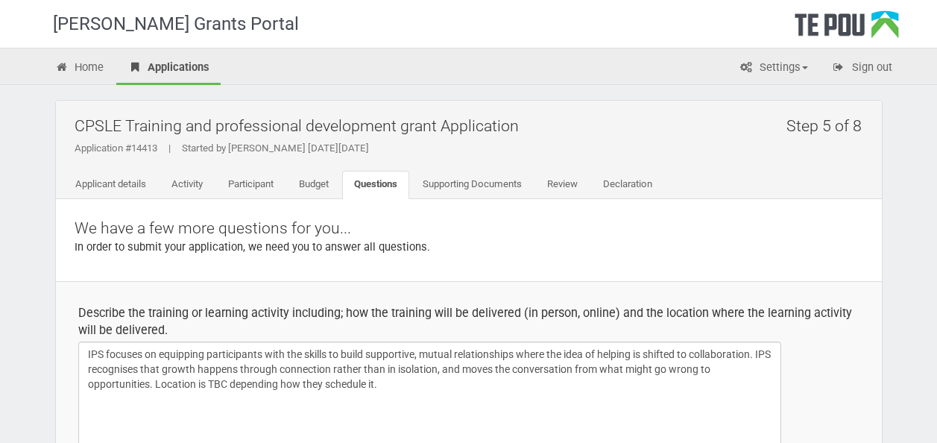
scroll to position [2235, 0]
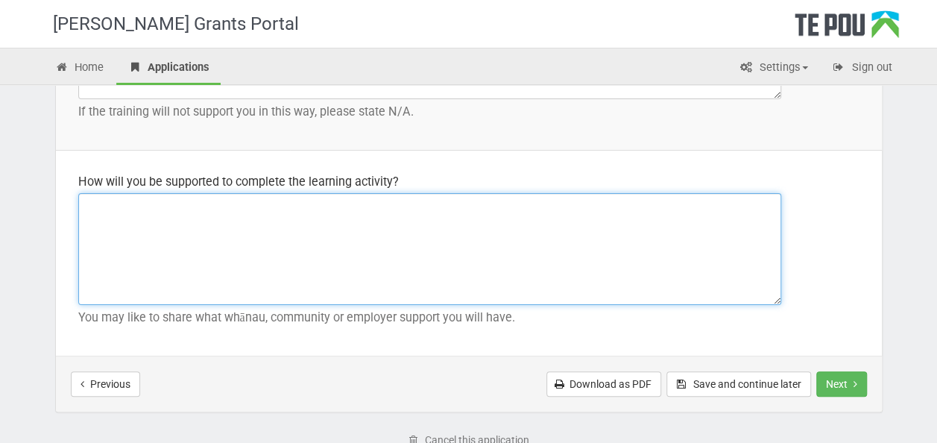
click at [226, 225] on textarea at bounding box center [429, 249] width 703 height 112
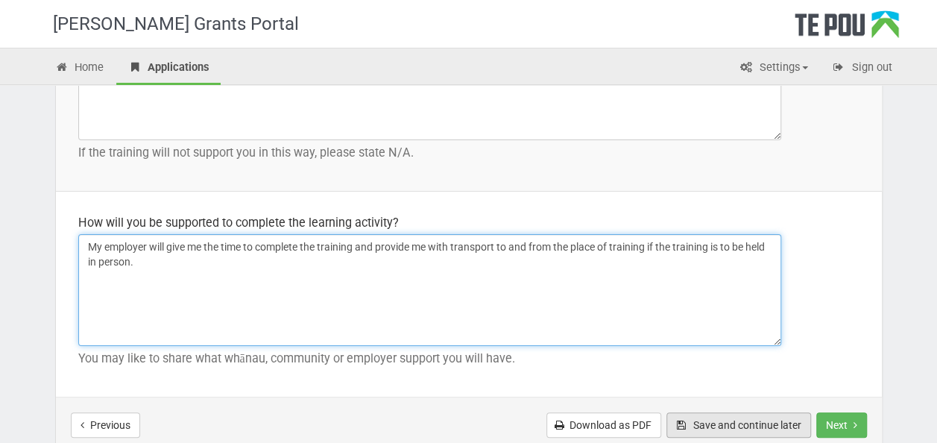
scroll to position [2325, 0]
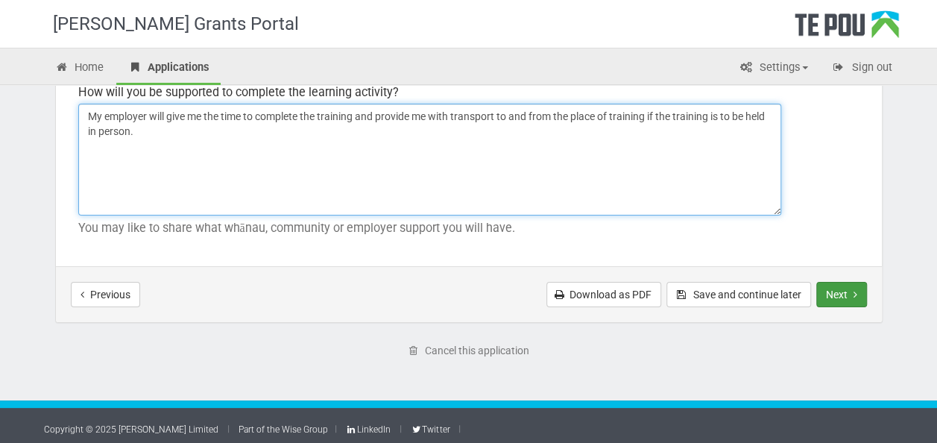
type textarea "My employer will give me the time to complete the training and provide me with …"
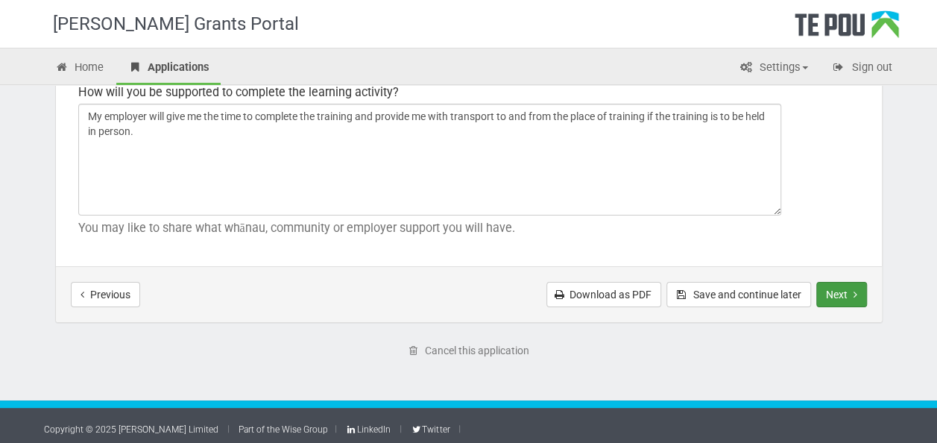
click at [857, 289] on button "Next" at bounding box center [841, 294] width 51 height 25
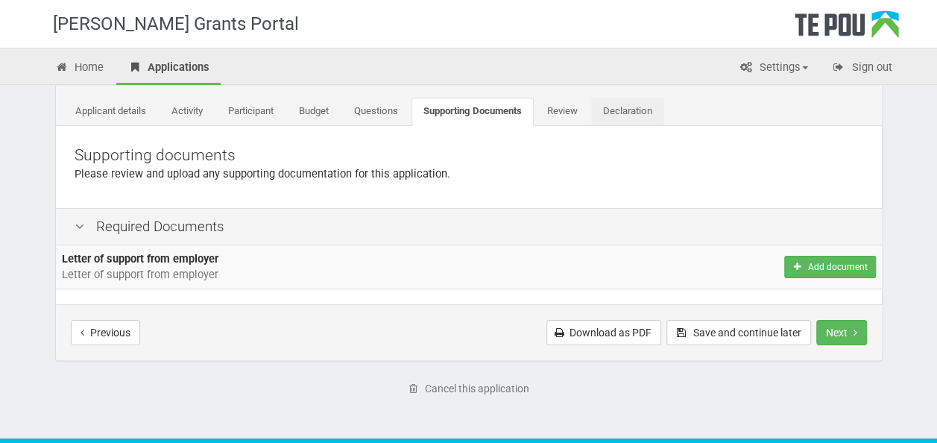
scroll to position [75, 0]
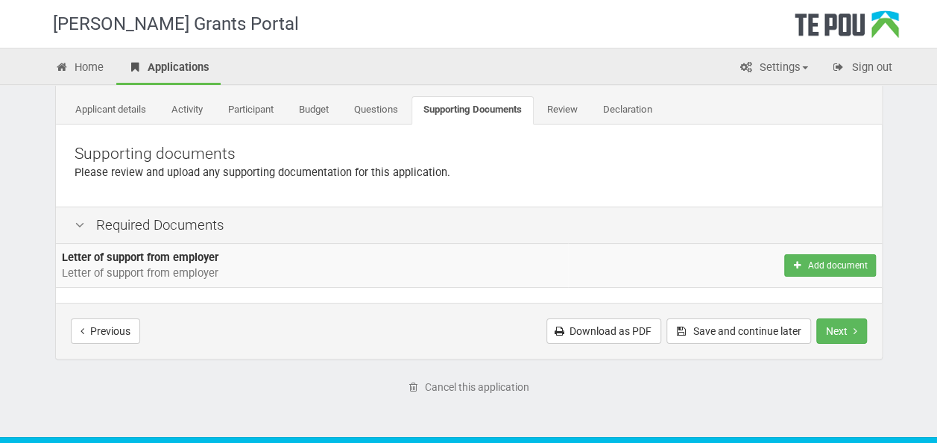
click at [633, 89] on div "Step 6 of 8 CPSLE Training and professional development grant Application Appli…" at bounding box center [469, 75] width 826 height 98
click at [577, 110] on link "Review" at bounding box center [562, 110] width 54 height 28
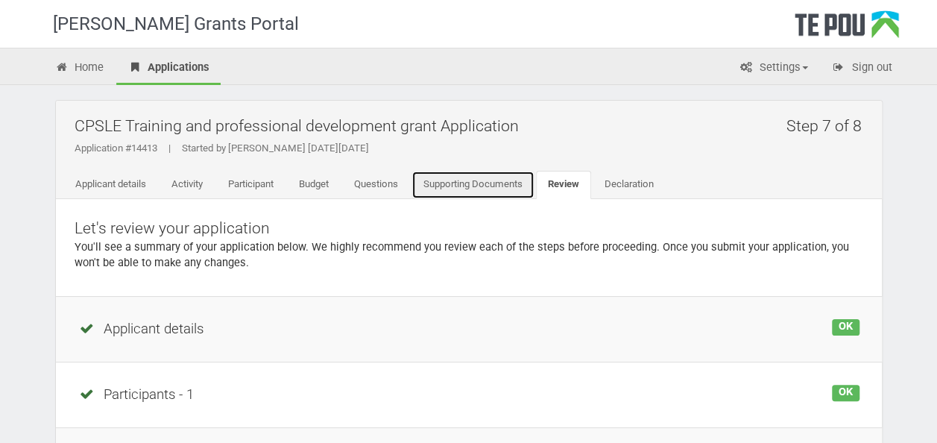
click at [481, 180] on link "Supporting Documents" at bounding box center [472, 185] width 123 height 28
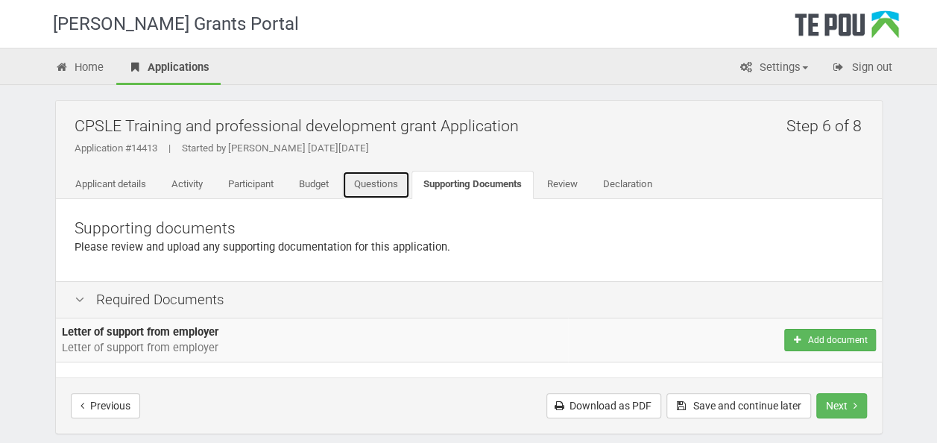
click at [393, 182] on link "Questions" at bounding box center [376, 185] width 68 height 28
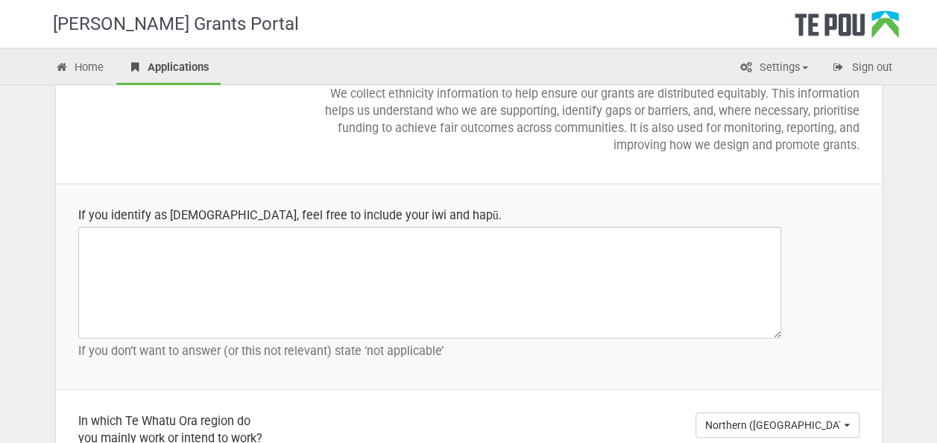
scroll to position [1639, 0]
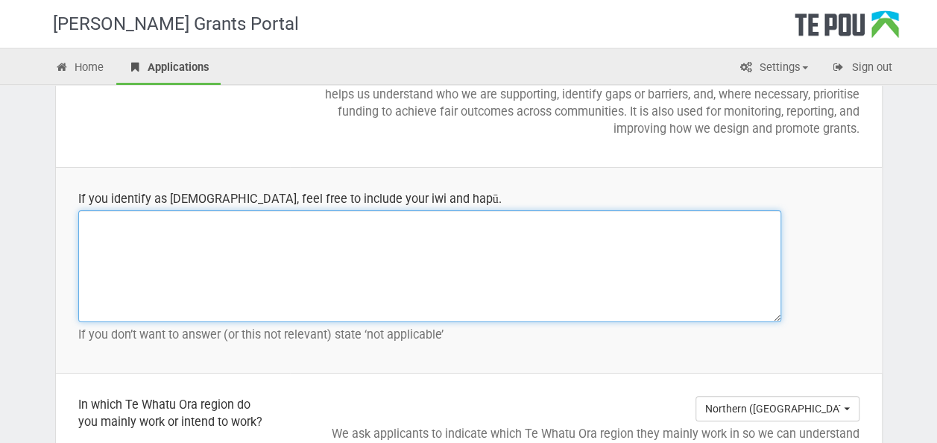
click at [243, 259] on textarea at bounding box center [429, 266] width 703 height 112
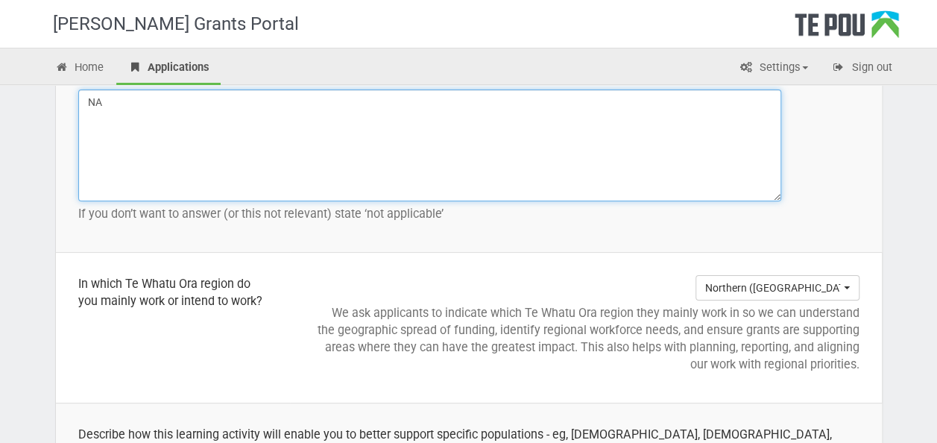
scroll to position [1937, 0]
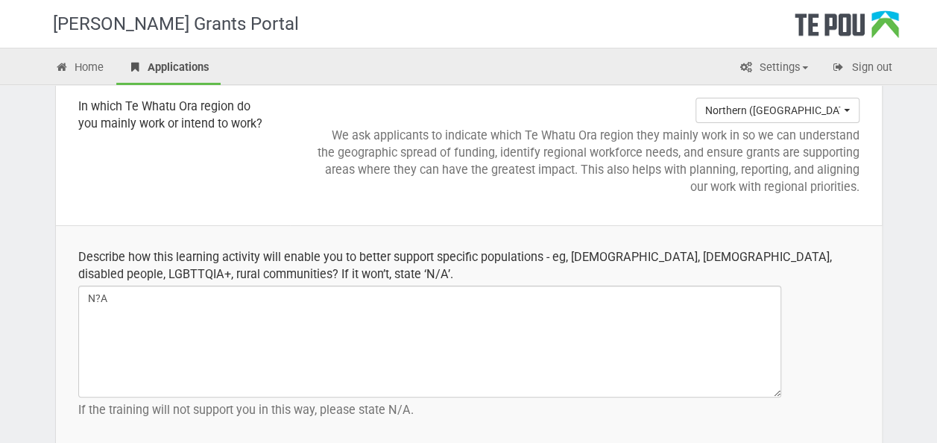
type textarea "NA"
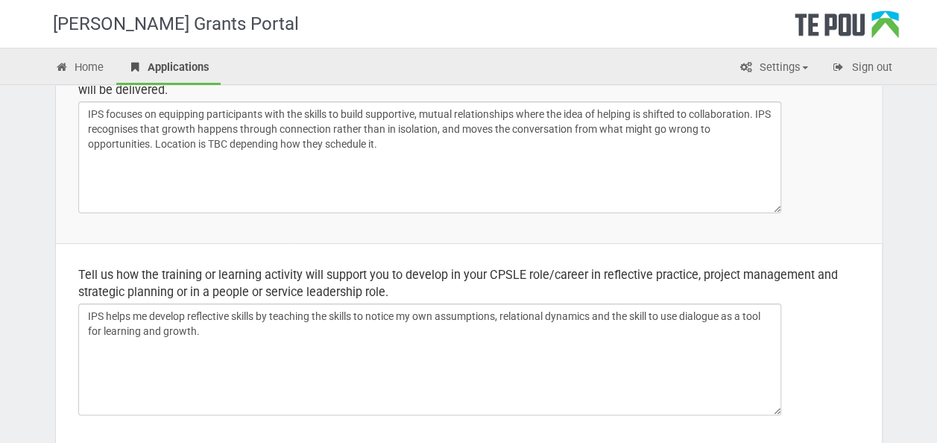
scroll to position [0, 0]
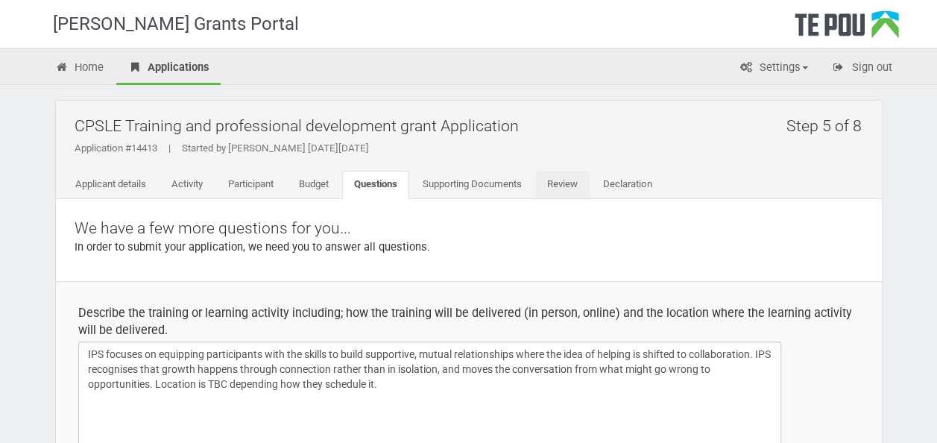
type textarea "NA"
click at [553, 186] on link "Review" at bounding box center [562, 185] width 54 height 28
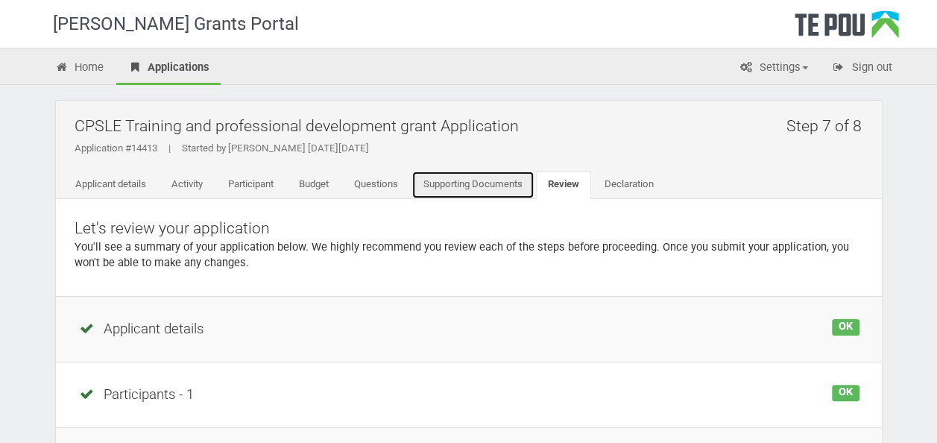
click at [511, 186] on link "Supporting Documents" at bounding box center [472, 185] width 123 height 28
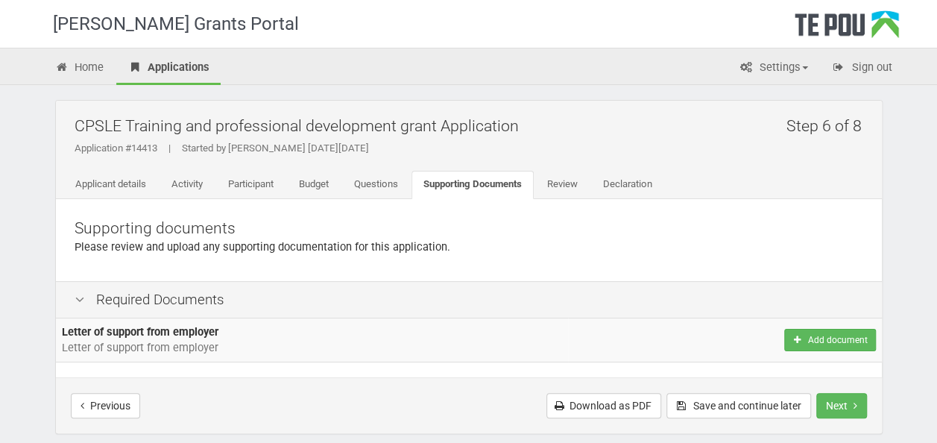
click at [215, 332] on b "Letter of support from employer" at bounding box center [140, 331] width 156 height 13
